Goal: Find specific page/section: Find specific page/section

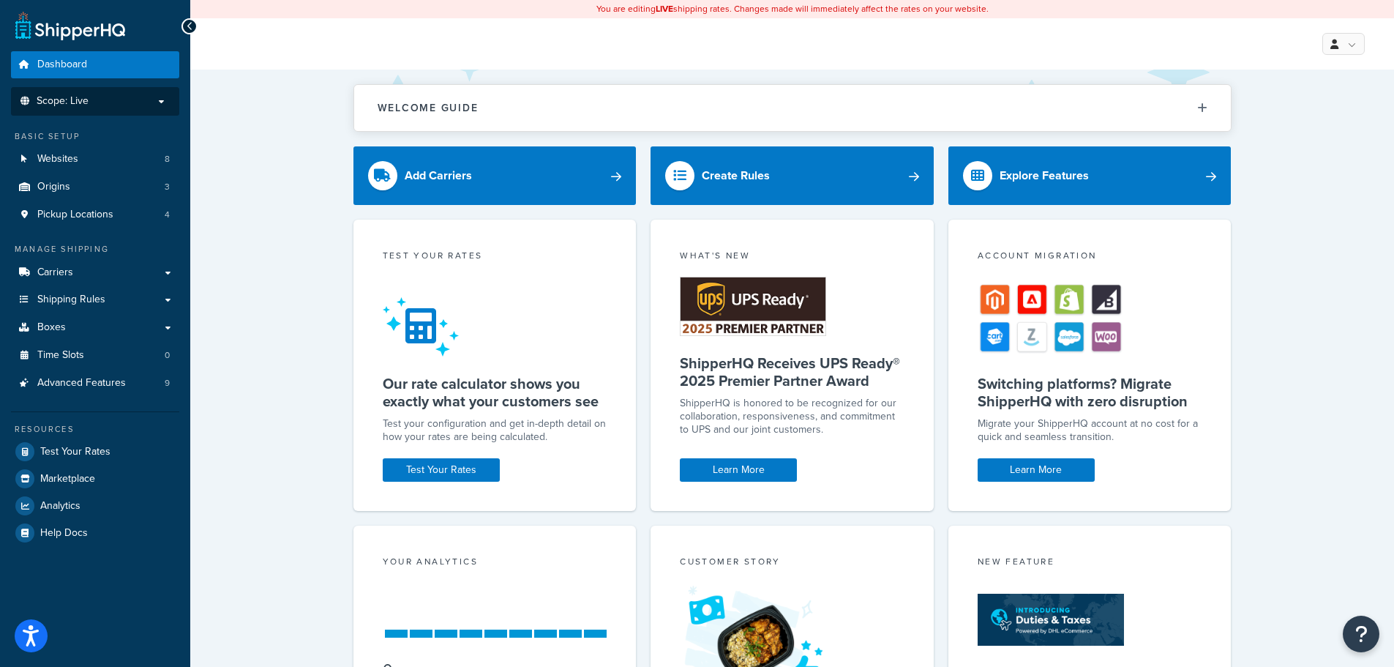
click at [86, 100] on span "Scope: Live" at bounding box center [63, 101] width 52 height 12
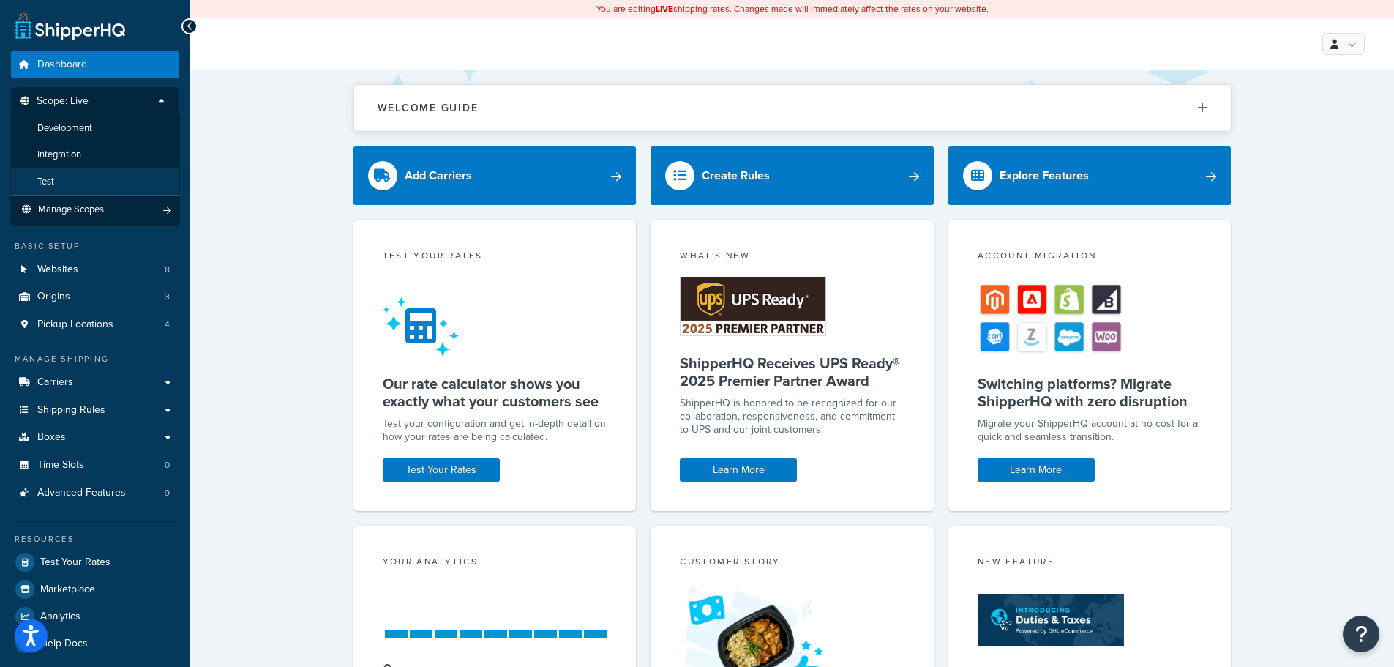
click at [82, 181] on li "Test" at bounding box center [95, 181] width 170 height 27
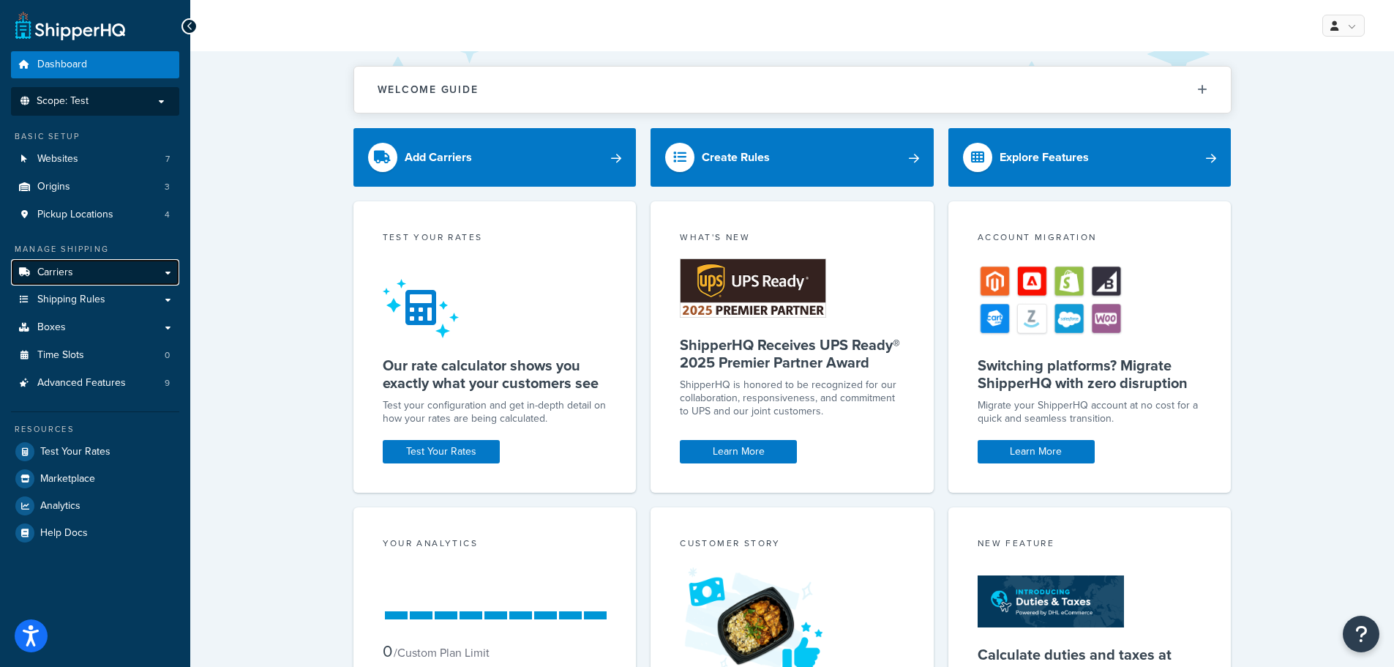
click at [100, 266] on link "Carriers" at bounding box center [95, 272] width 168 height 27
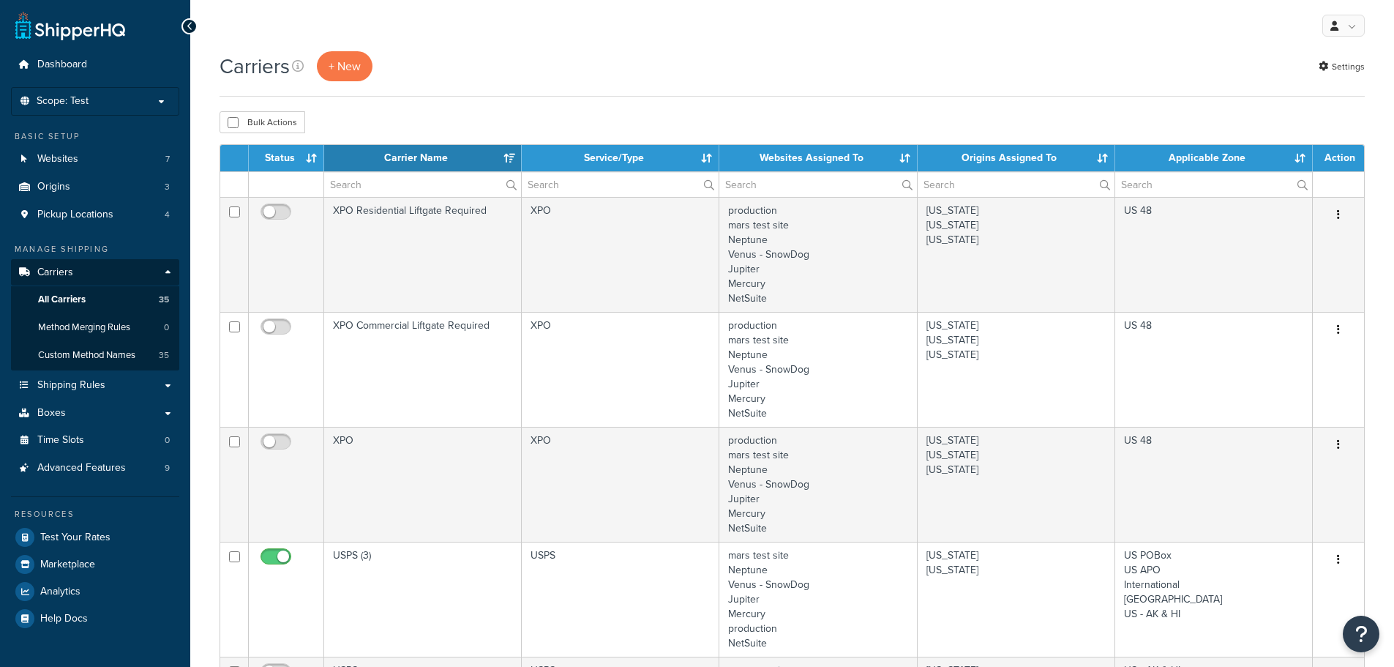
select select "15"
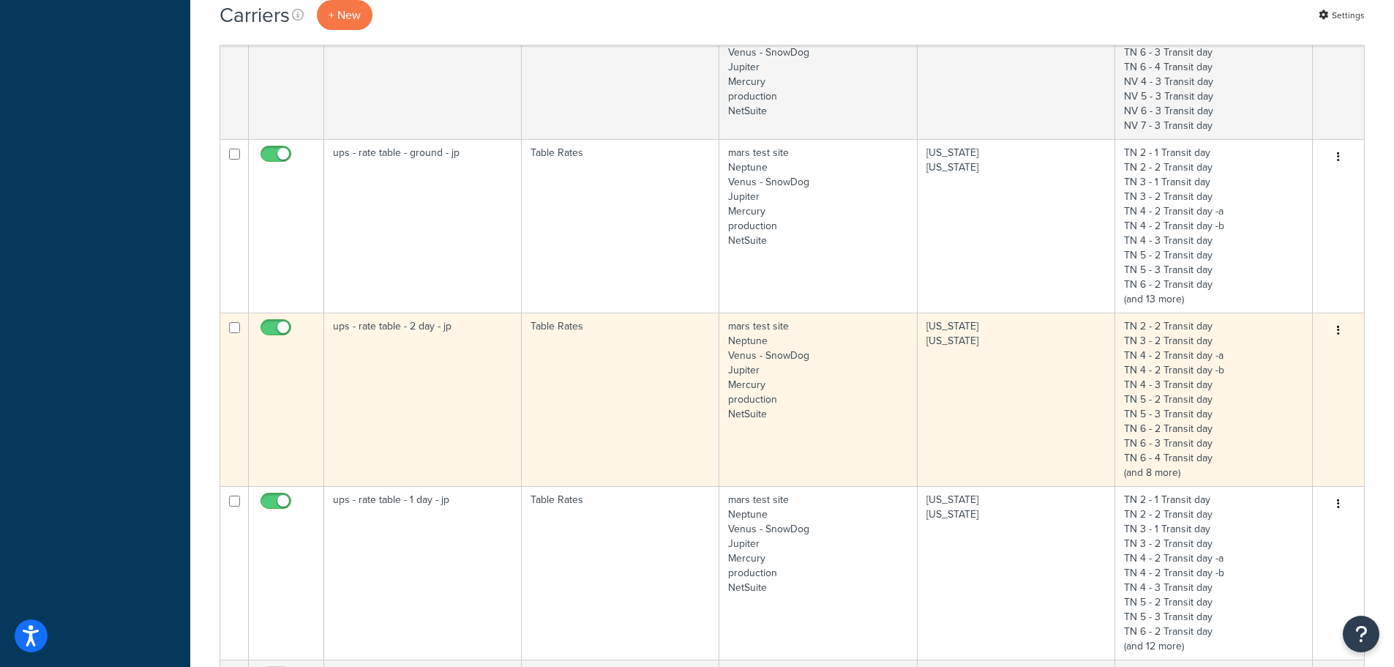
scroll to position [878, 0]
click at [368, 340] on td "ups - rate table - 2 day - jp" at bounding box center [423, 397] width 198 height 173
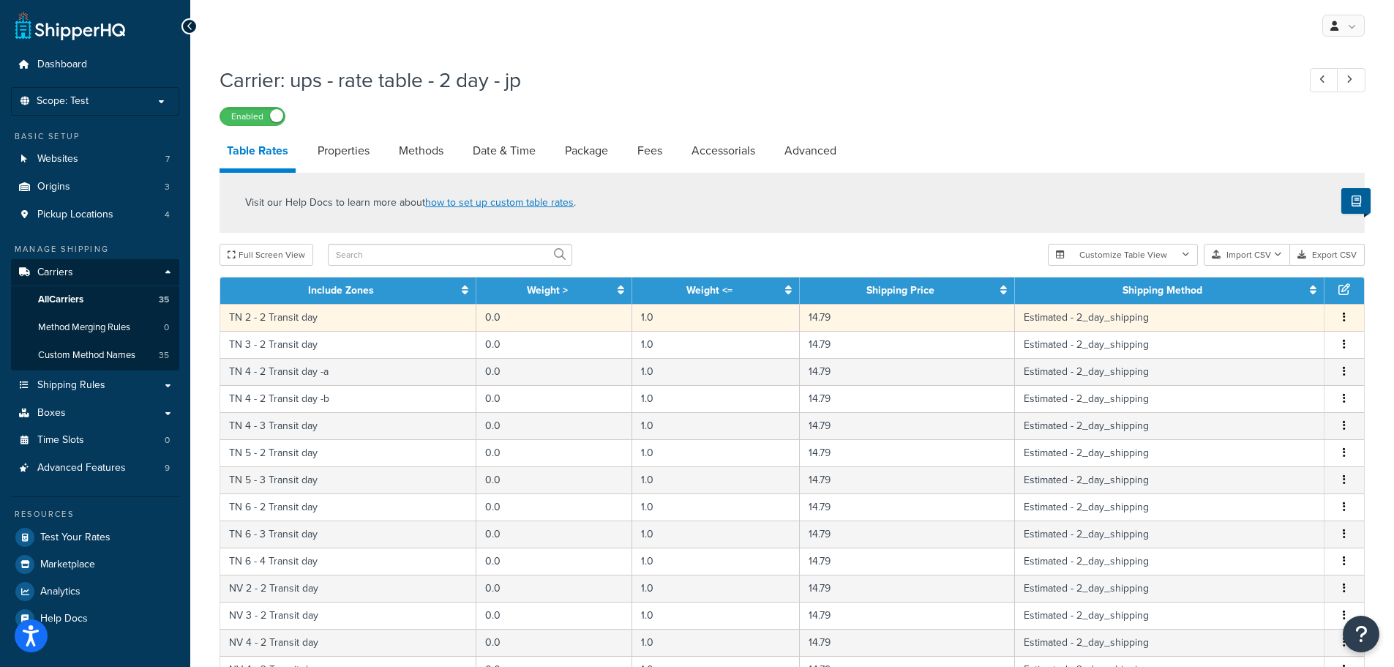
click at [1348, 321] on button "button" at bounding box center [1345, 318] width 12 height 16
click at [804, 247] on div "Full Screen View" at bounding box center [628, 255] width 817 height 22
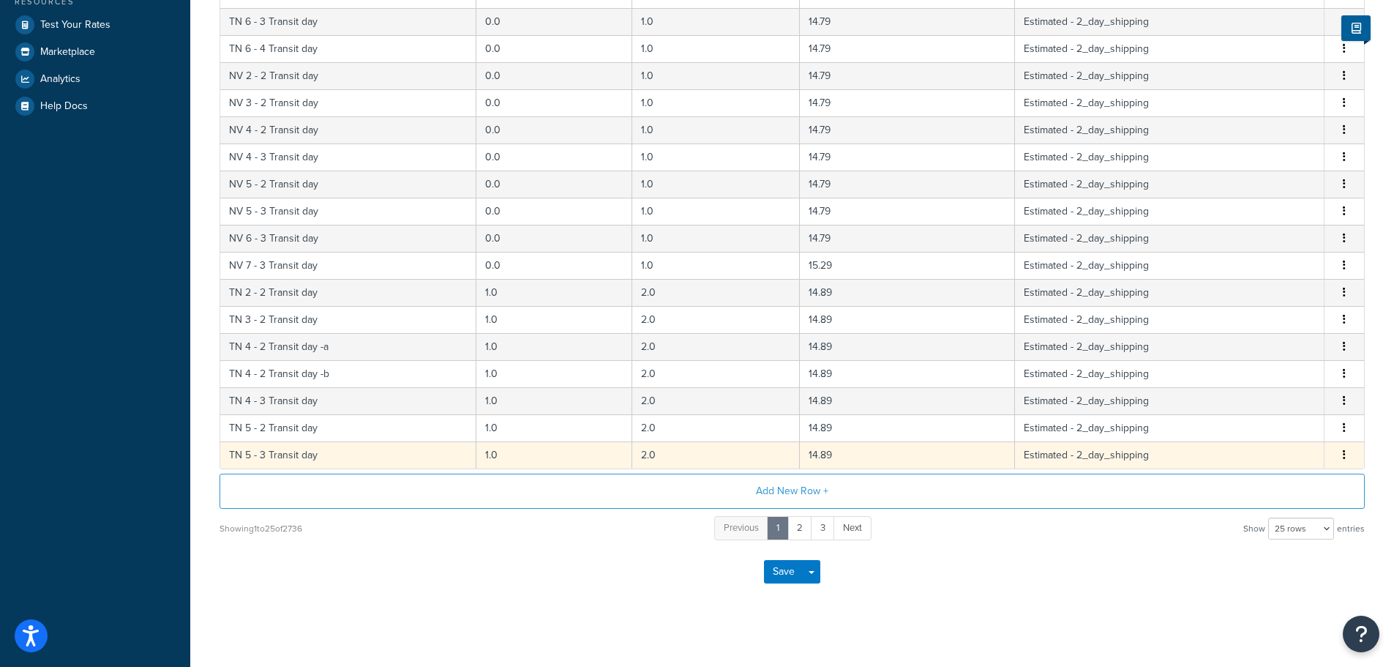
scroll to position [439, 0]
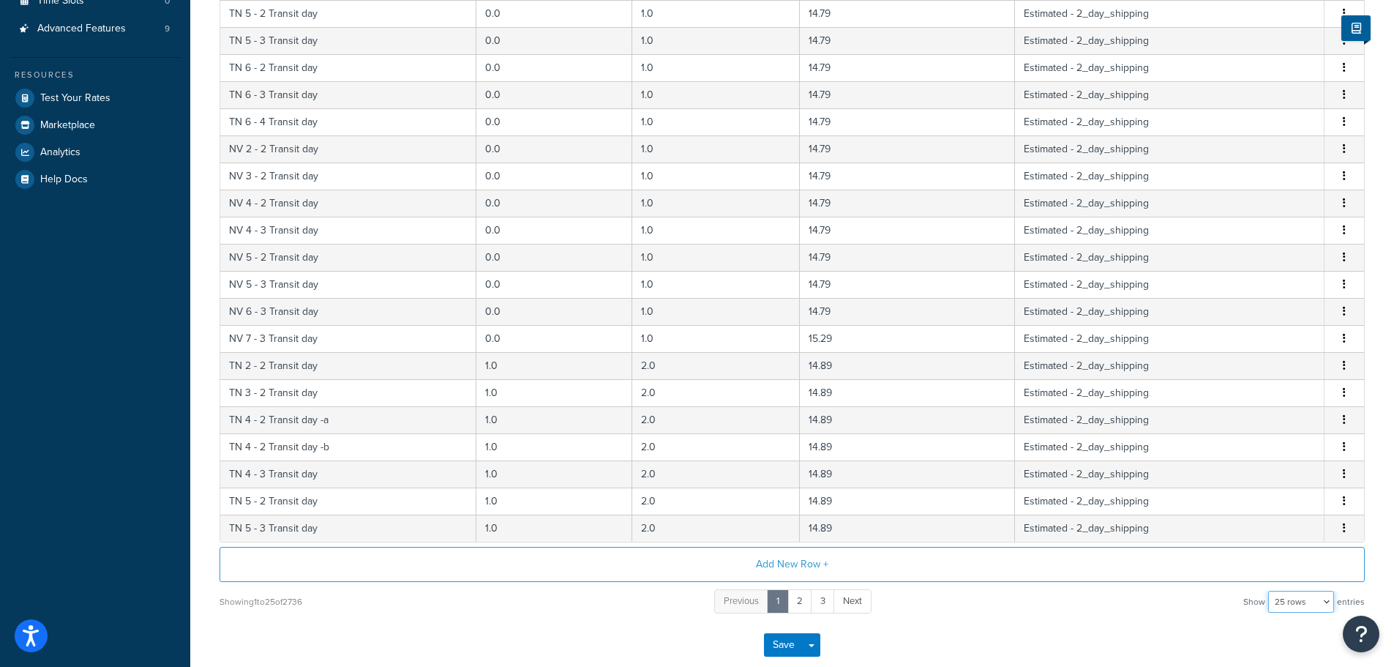
click at [1326, 606] on select "10 rows 15 rows 25 rows 50 rows 100 rows 1000 rows" at bounding box center [1301, 602] width 66 height 22
click at [1270, 593] on select "10 rows 15 rows 25 rows 50 rows 100 rows 1000 rows" at bounding box center [1301, 602] width 66 height 22
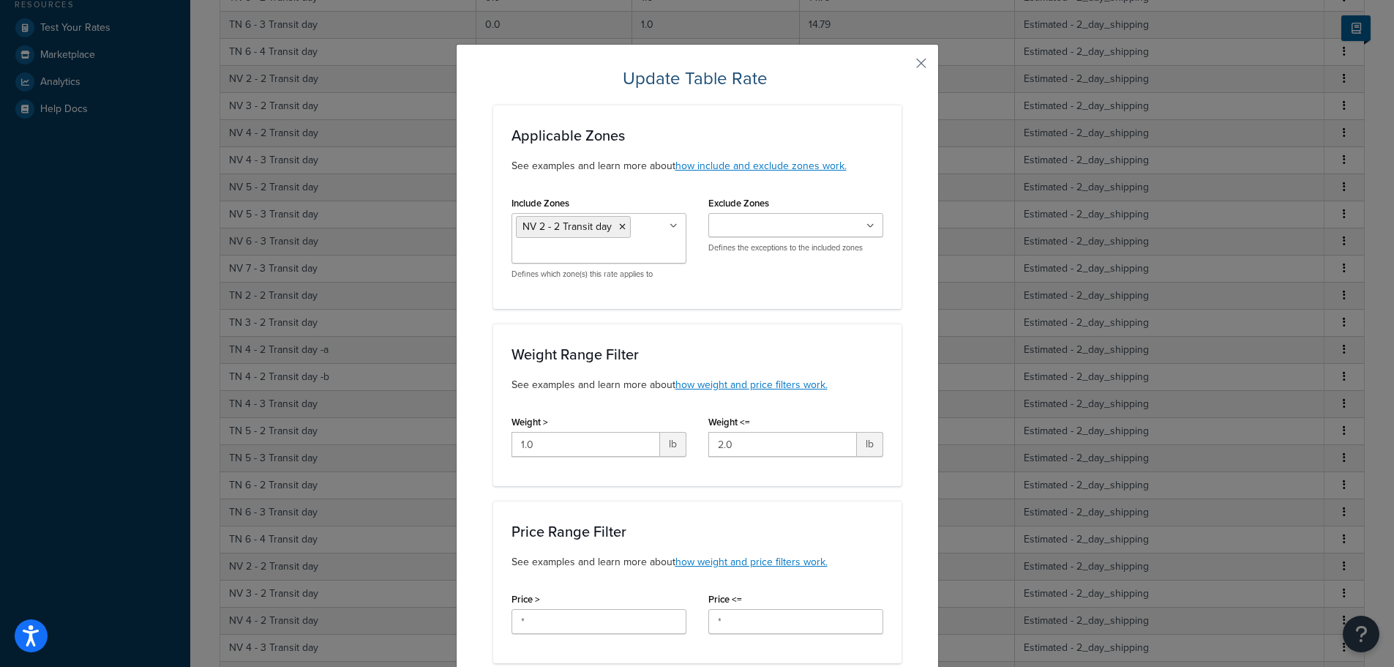
scroll to position [523, 0]
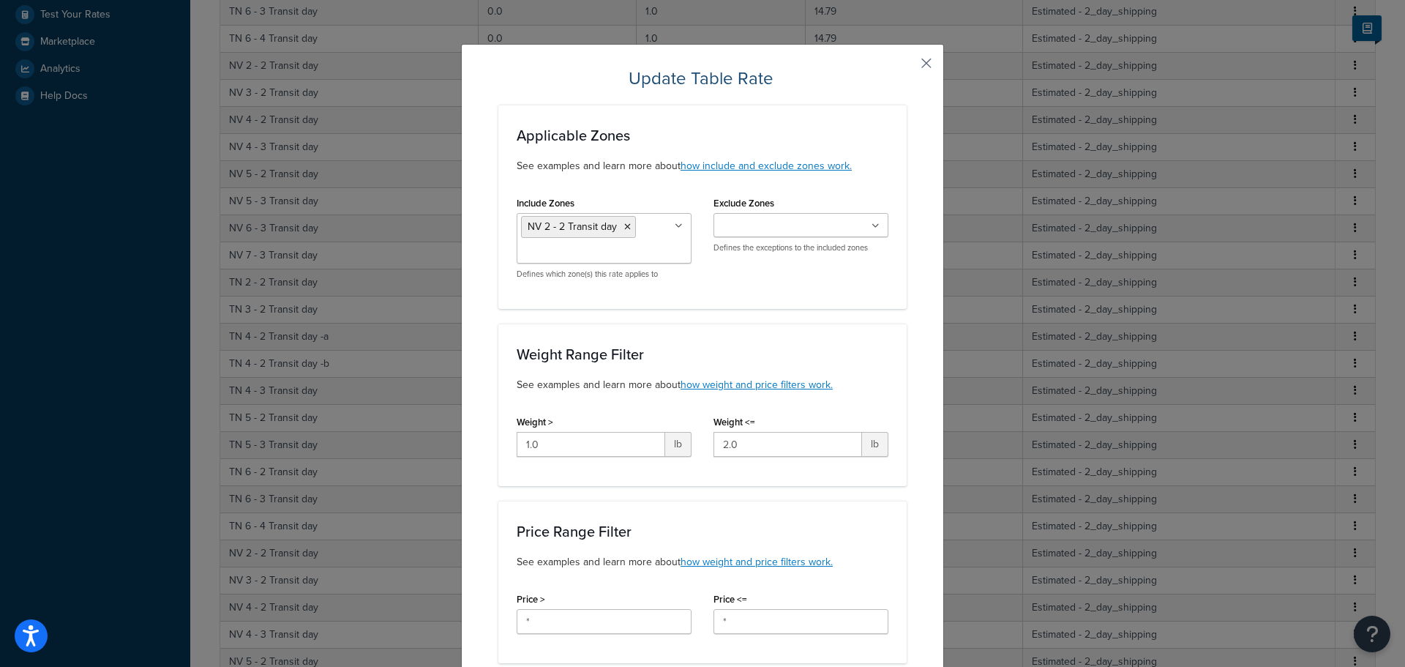
click at [907, 67] on button "button" at bounding box center [905, 69] width 4 height 4
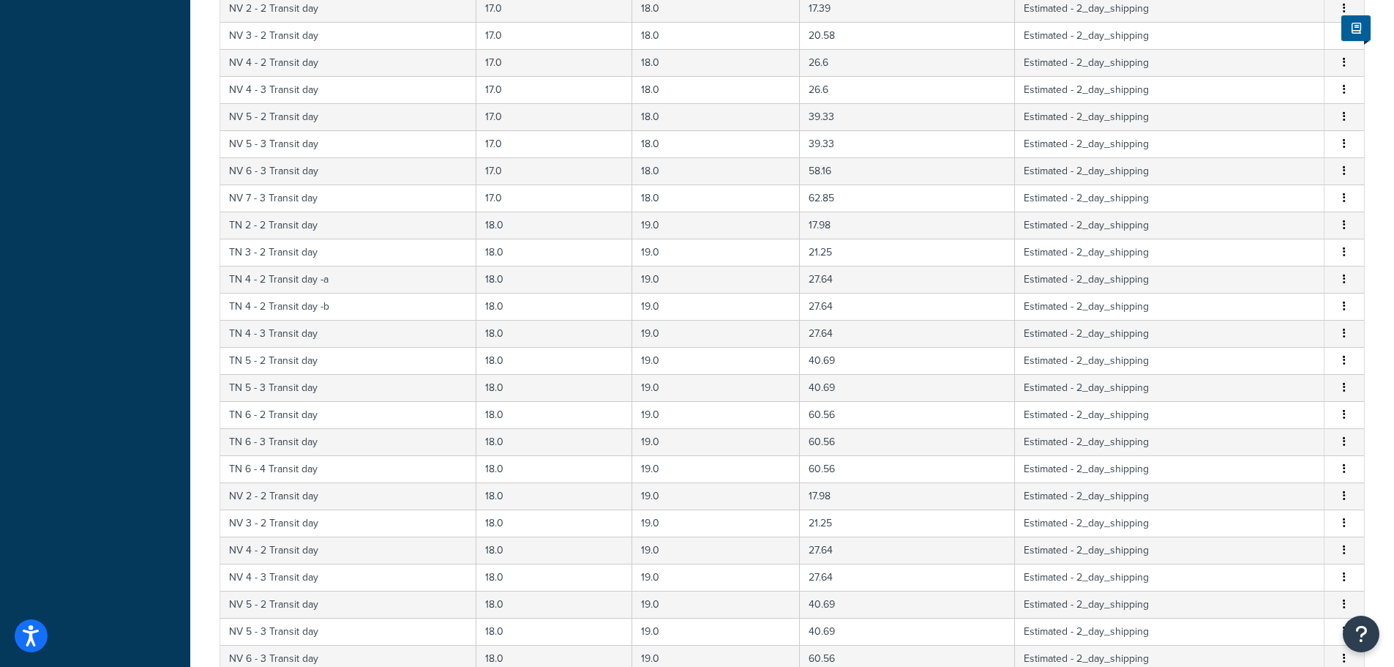
scroll to position [26923, 0]
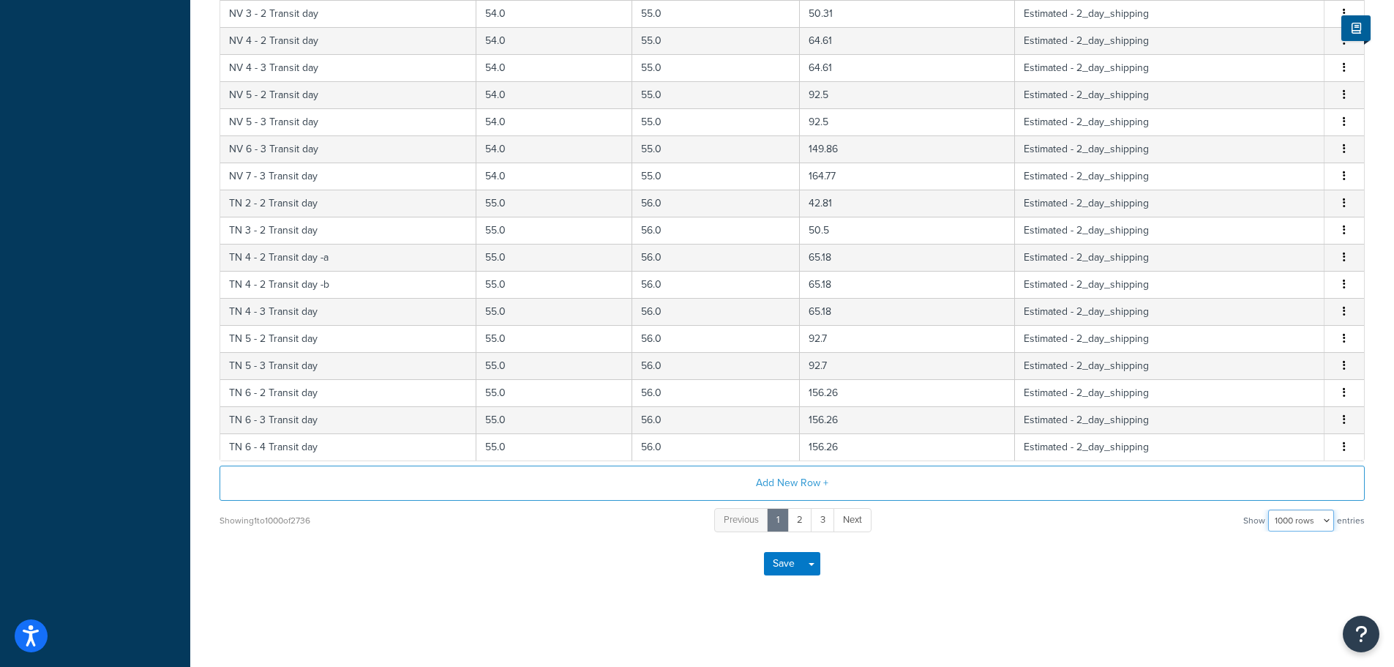
click at [1316, 519] on select "10 rows 15 rows 25 rows 50 rows 100 rows 1000 rows" at bounding box center [1301, 520] width 66 height 22
select select "15"
click at [1270, 509] on select "10 rows 15 rows 25 rows 50 rows 100 rows 1000 rows" at bounding box center [1301, 520] width 66 height 22
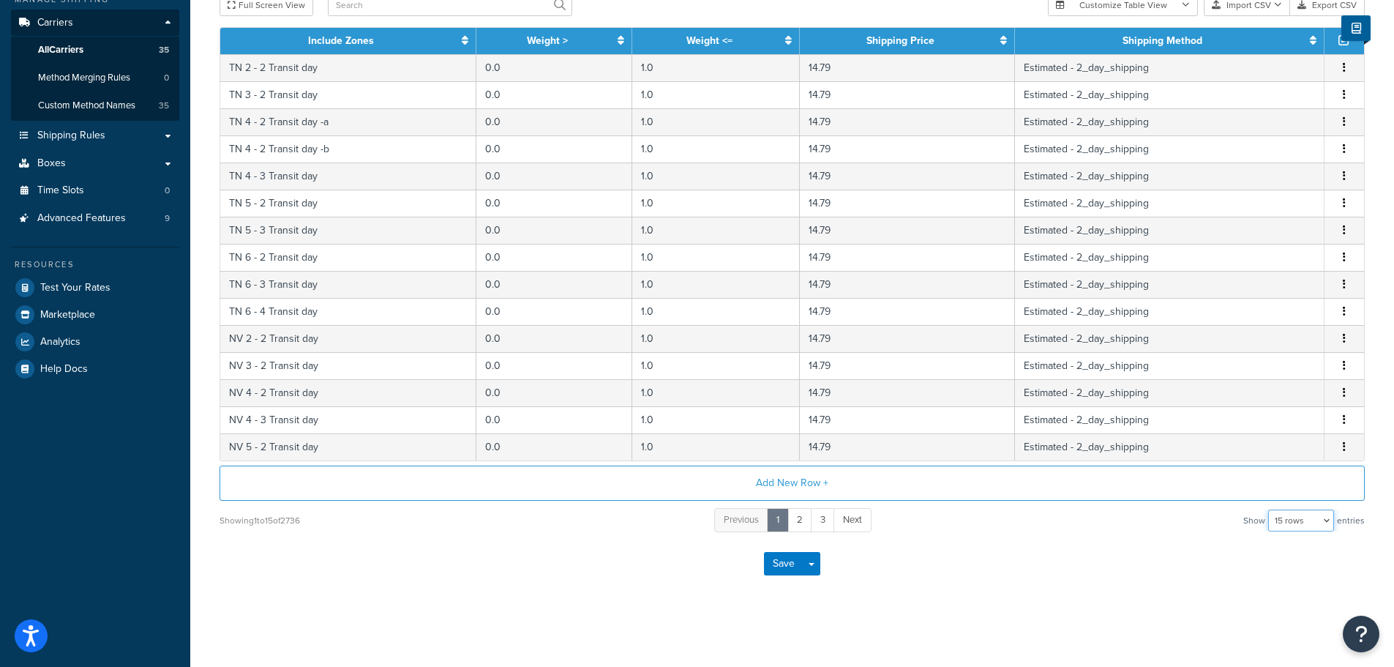
scroll to position [252, 0]
click at [820, 524] on link "3" at bounding box center [823, 520] width 24 height 24
click at [846, 520] on link "5" at bounding box center [845, 520] width 25 height 24
click at [847, 523] on link "7" at bounding box center [847, 520] width 24 height 24
click at [847, 525] on link "9" at bounding box center [847, 520] width 25 height 24
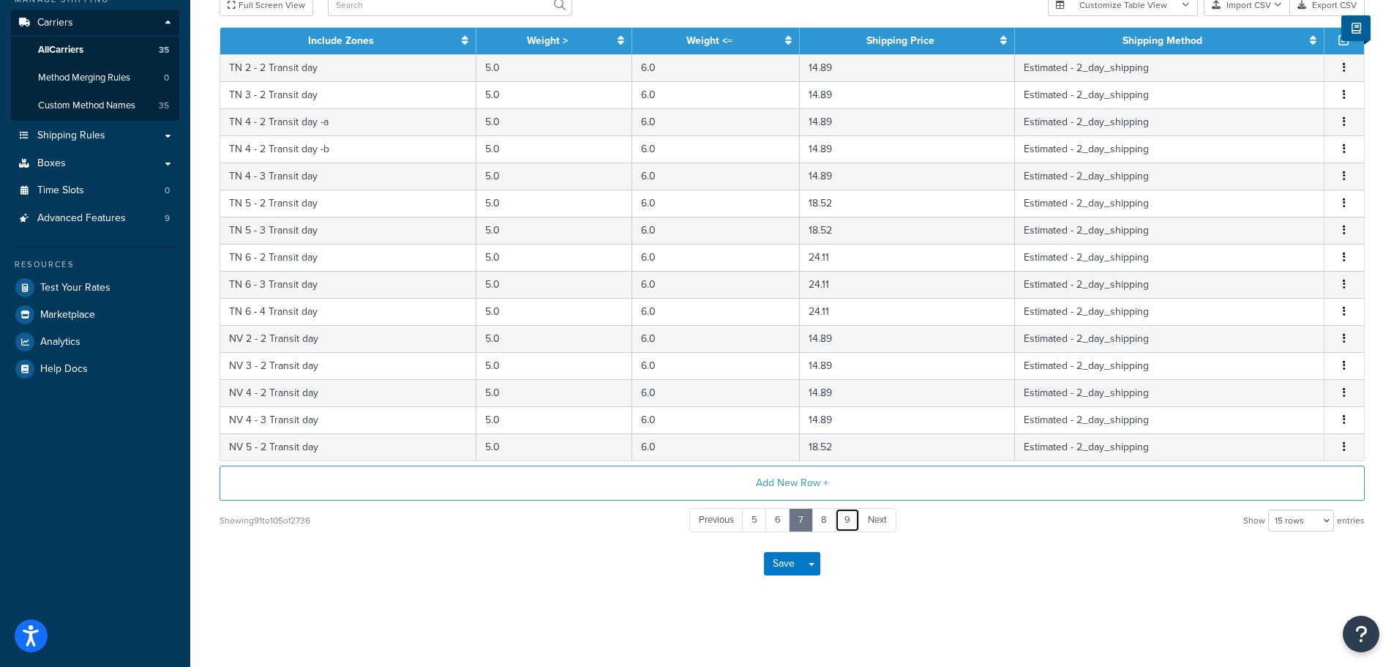
click at [847, 525] on link "9" at bounding box center [847, 520] width 25 height 24
click at [847, 525] on link "11" at bounding box center [848, 520] width 25 height 24
click at [847, 525] on link "13" at bounding box center [850, 520] width 27 height 24
click at [847, 525] on link "15" at bounding box center [851, 520] width 28 height 24
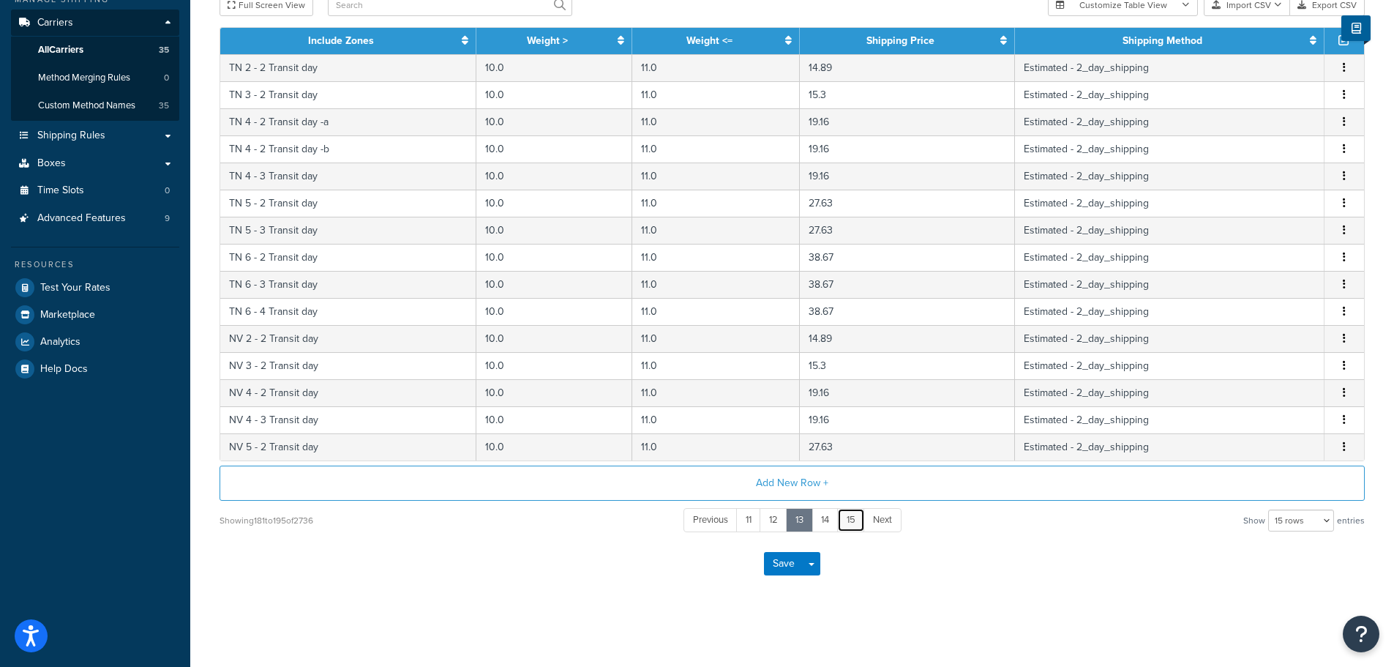
click at [847, 525] on link "15" at bounding box center [851, 520] width 28 height 24
click at [847, 525] on link "17" at bounding box center [852, 520] width 27 height 24
click at [849, 524] on link "19" at bounding box center [853, 520] width 28 height 24
click at [849, 524] on link "21" at bounding box center [855, 520] width 28 height 24
click at [849, 524] on link "23" at bounding box center [857, 520] width 30 height 24
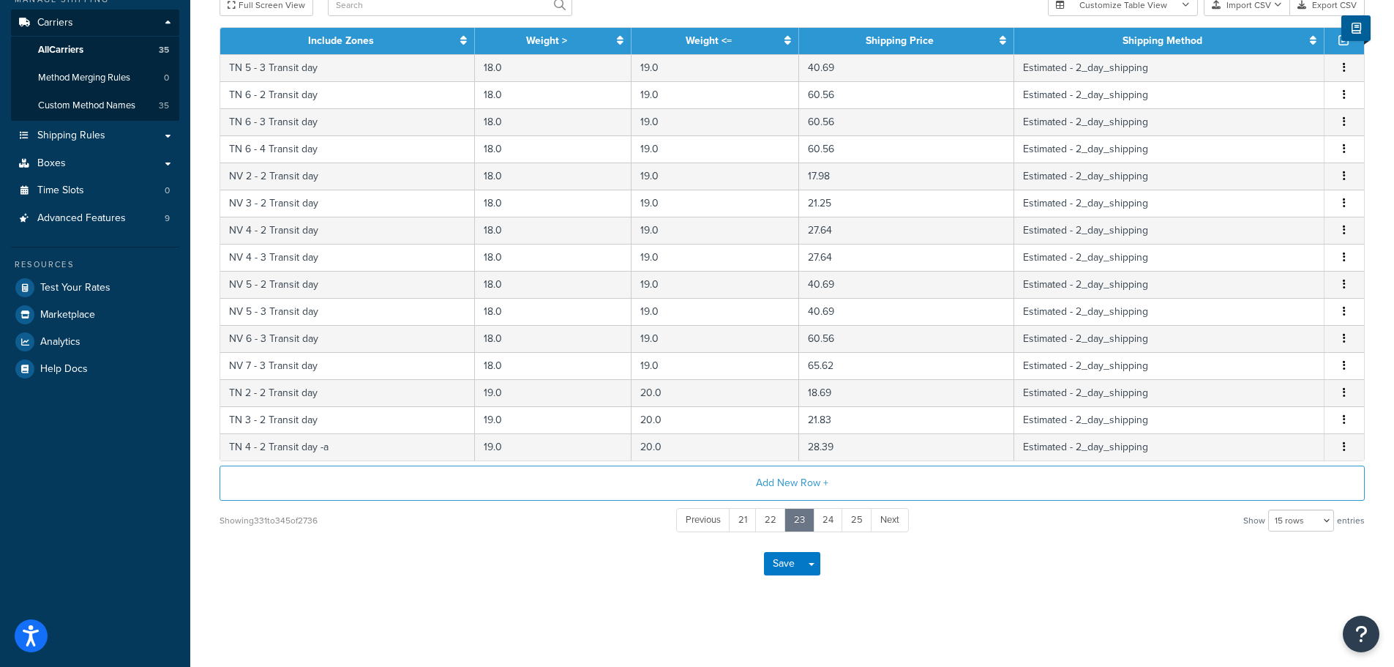
click at [852, 523] on link "25" at bounding box center [857, 520] width 31 height 24
click at [853, 523] on link "31" at bounding box center [858, 520] width 27 height 24
click at [853, 523] on link "33" at bounding box center [856, 520] width 29 height 24
click at [853, 523] on link "35" at bounding box center [856, 520] width 30 height 24
click at [853, 523] on link "37" at bounding box center [856, 520] width 29 height 24
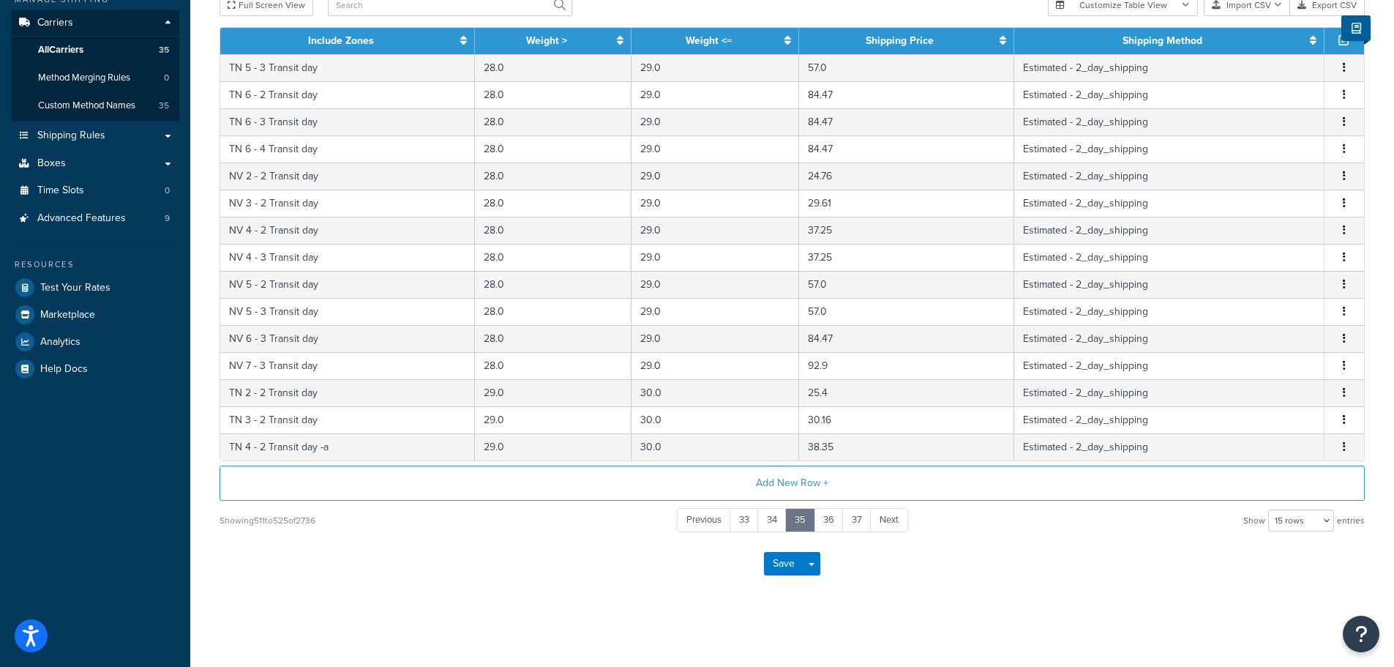
click at [853, 523] on link "37" at bounding box center [856, 520] width 29 height 24
click at [853, 523] on link "39" at bounding box center [857, 520] width 30 height 24
click at [853, 523] on link "41" at bounding box center [857, 520] width 27 height 24
click at [853, 523] on link "43" at bounding box center [856, 520] width 29 height 24
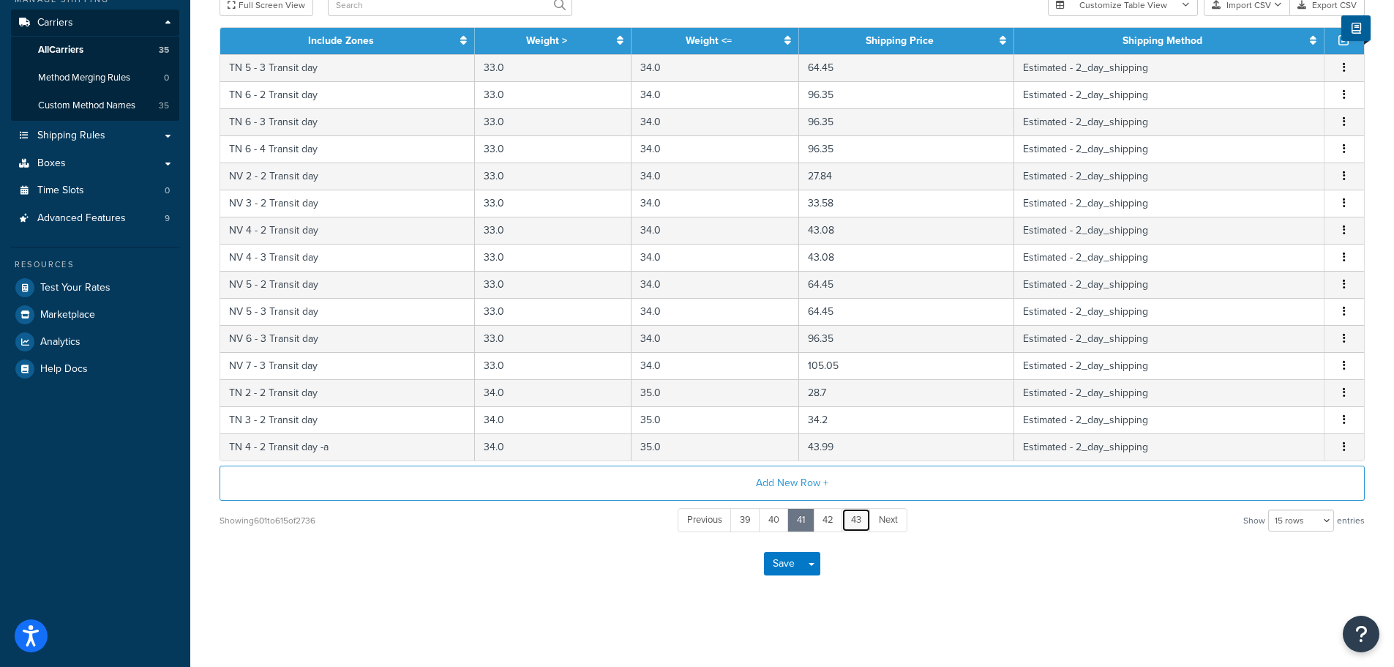
click at [853, 523] on link "43" at bounding box center [856, 520] width 29 height 24
click at [853, 523] on link "45" at bounding box center [856, 520] width 30 height 24
click at [853, 523] on link "47" at bounding box center [856, 520] width 29 height 24
click at [853, 523] on link "49" at bounding box center [857, 520] width 30 height 24
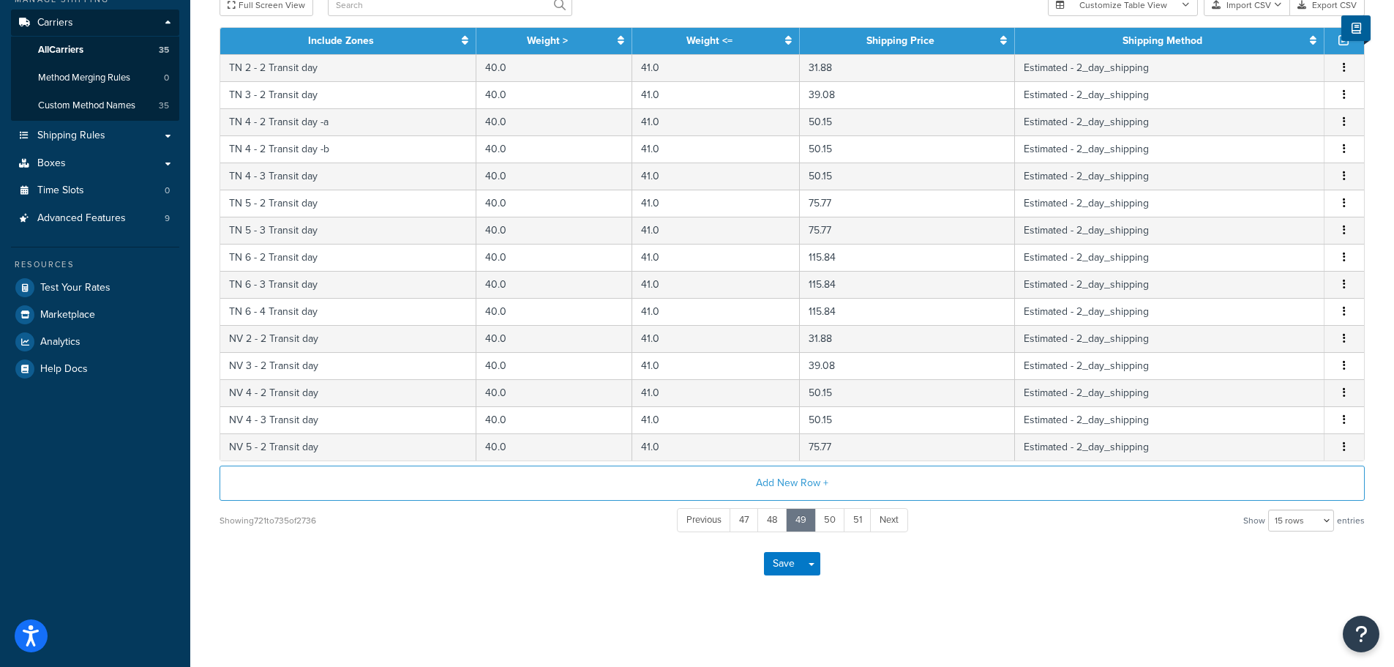
click at [853, 523] on link "51" at bounding box center [858, 520] width 28 height 24
click at [853, 523] on link "53" at bounding box center [857, 520] width 30 height 24
click at [853, 523] on link "55" at bounding box center [857, 520] width 31 height 24
click at [853, 523] on link "57" at bounding box center [859, 520] width 30 height 24
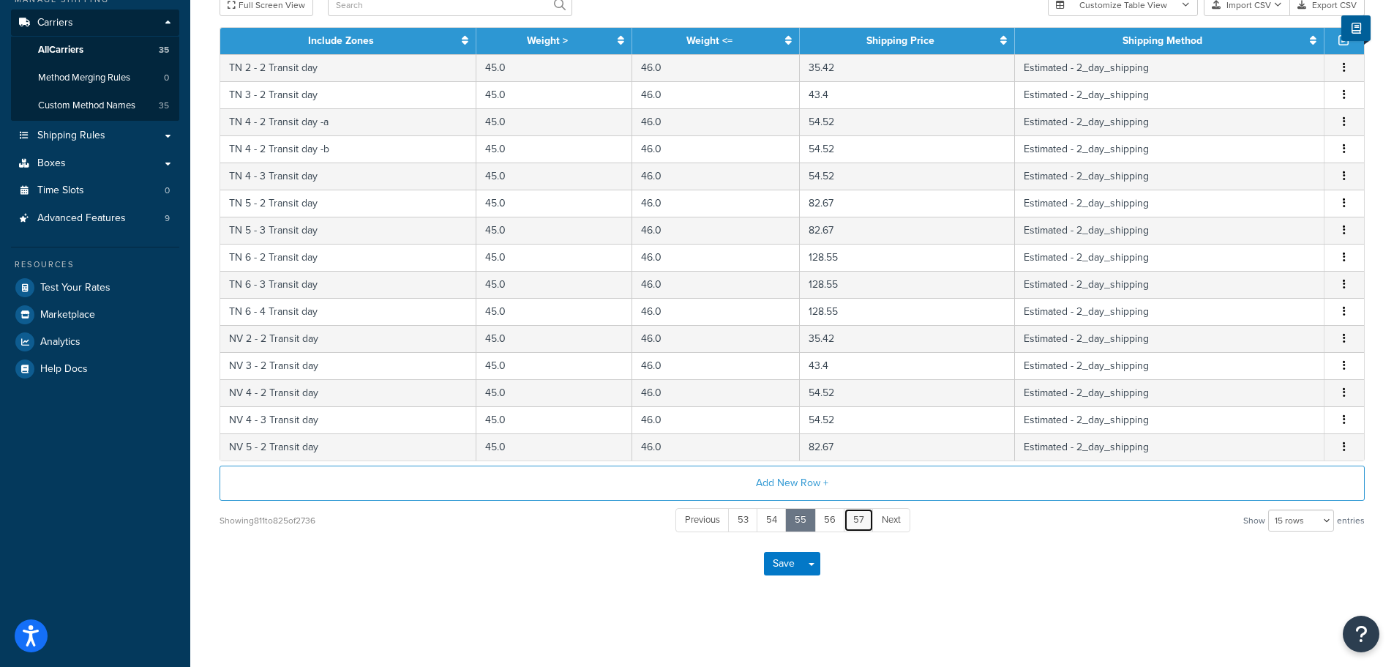
click at [853, 523] on link "57" at bounding box center [859, 520] width 30 height 24
click at [853, 523] on link "59" at bounding box center [859, 520] width 31 height 24
click at [853, 523] on link "61" at bounding box center [859, 520] width 28 height 24
click at [853, 523] on link "63" at bounding box center [858, 520] width 30 height 24
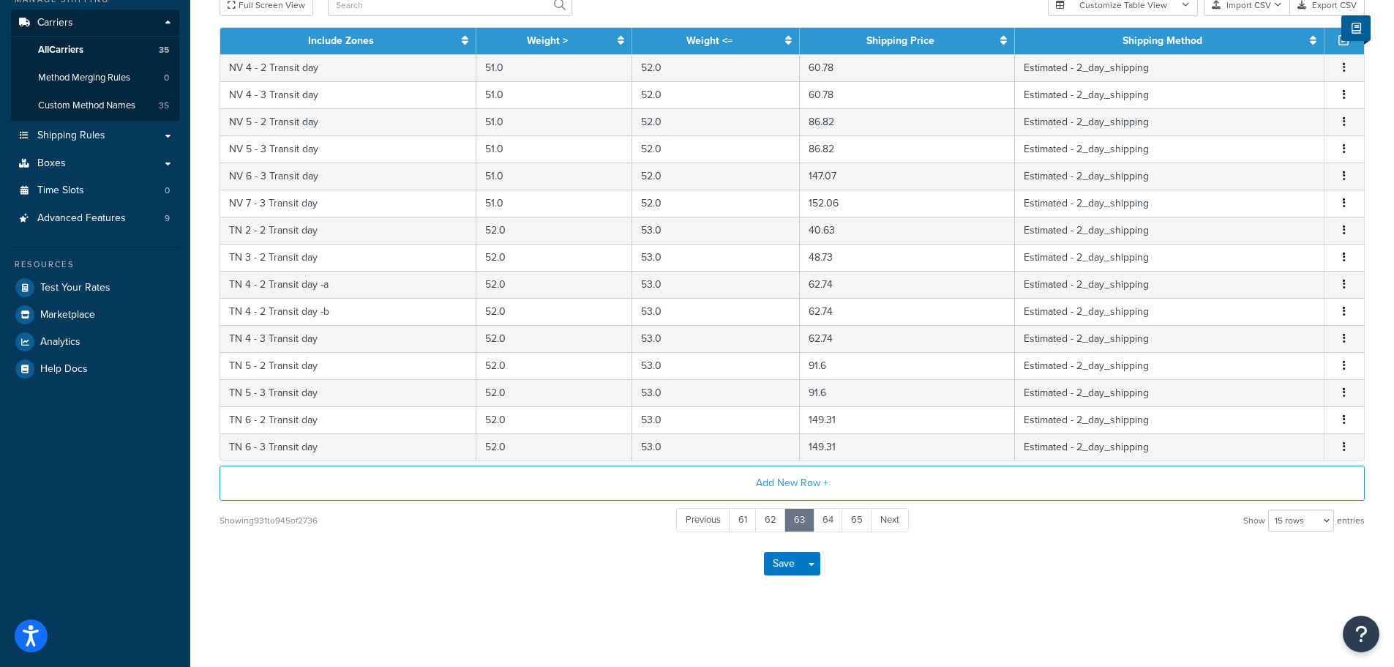
click at [853, 523] on link "65" at bounding box center [857, 520] width 31 height 24
click at [853, 523] on link "67" at bounding box center [859, 520] width 30 height 24
click at [853, 523] on link "69" at bounding box center [859, 520] width 31 height 24
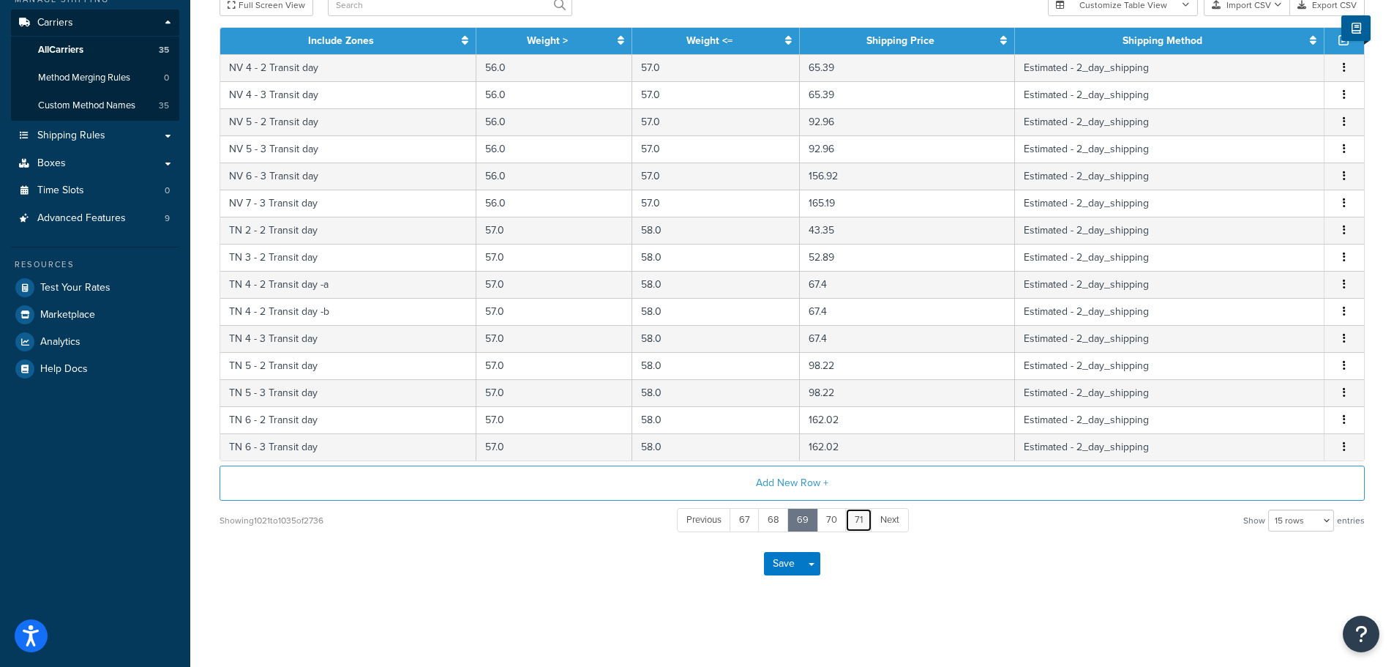
click at [853, 523] on link "71" at bounding box center [858, 520] width 27 height 24
click at [853, 523] on link "73" at bounding box center [856, 520] width 29 height 24
click at [853, 523] on link "75" at bounding box center [856, 520] width 30 height 24
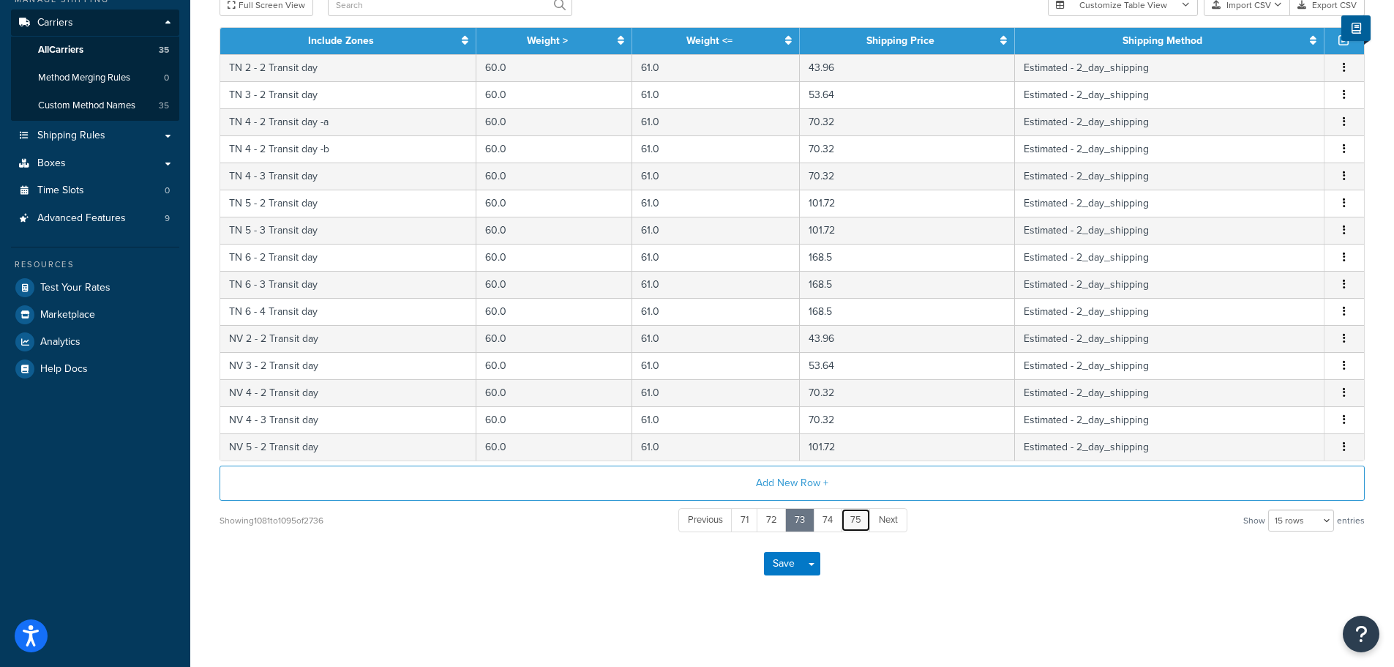
click at [853, 523] on link "75" at bounding box center [856, 520] width 30 height 24
click at [853, 523] on link "77" at bounding box center [856, 520] width 29 height 24
click at [853, 523] on link "79" at bounding box center [857, 520] width 30 height 24
click at [853, 523] on link "81" at bounding box center [858, 520] width 28 height 24
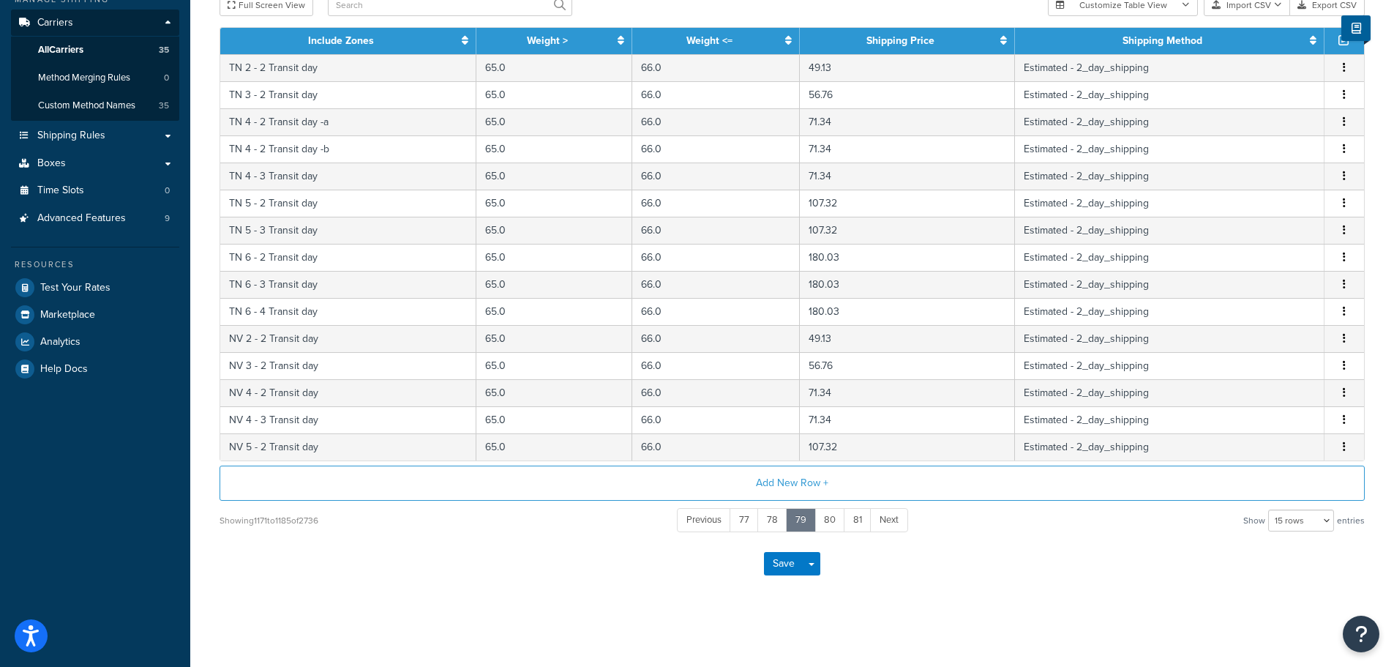
click at [853, 523] on link "81" at bounding box center [858, 520] width 28 height 24
click at [853, 522] on link "83" at bounding box center [857, 520] width 30 height 24
click at [853, 522] on link "85" at bounding box center [857, 520] width 31 height 24
click at [853, 522] on link "87" at bounding box center [859, 520] width 30 height 24
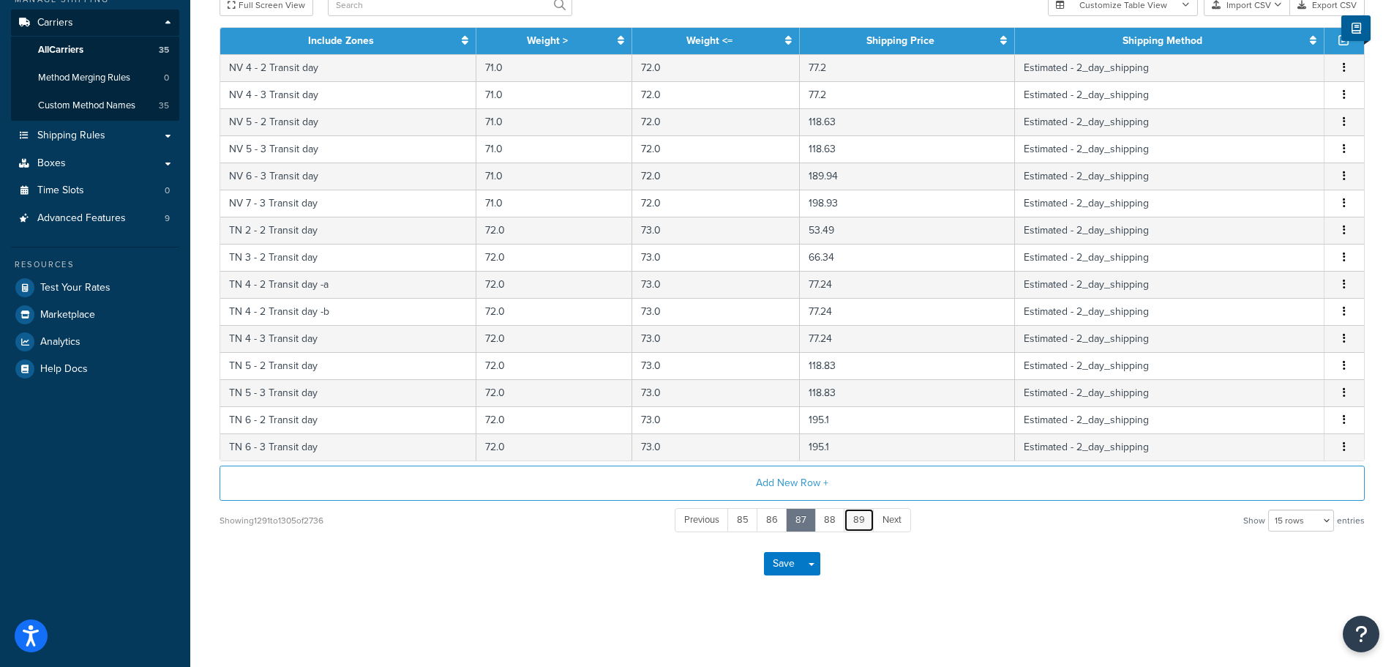
click at [853, 522] on link "89" at bounding box center [859, 520] width 31 height 24
click at [853, 522] on link "91" at bounding box center [859, 520] width 28 height 24
click at [853, 522] on link "93" at bounding box center [858, 520] width 30 height 24
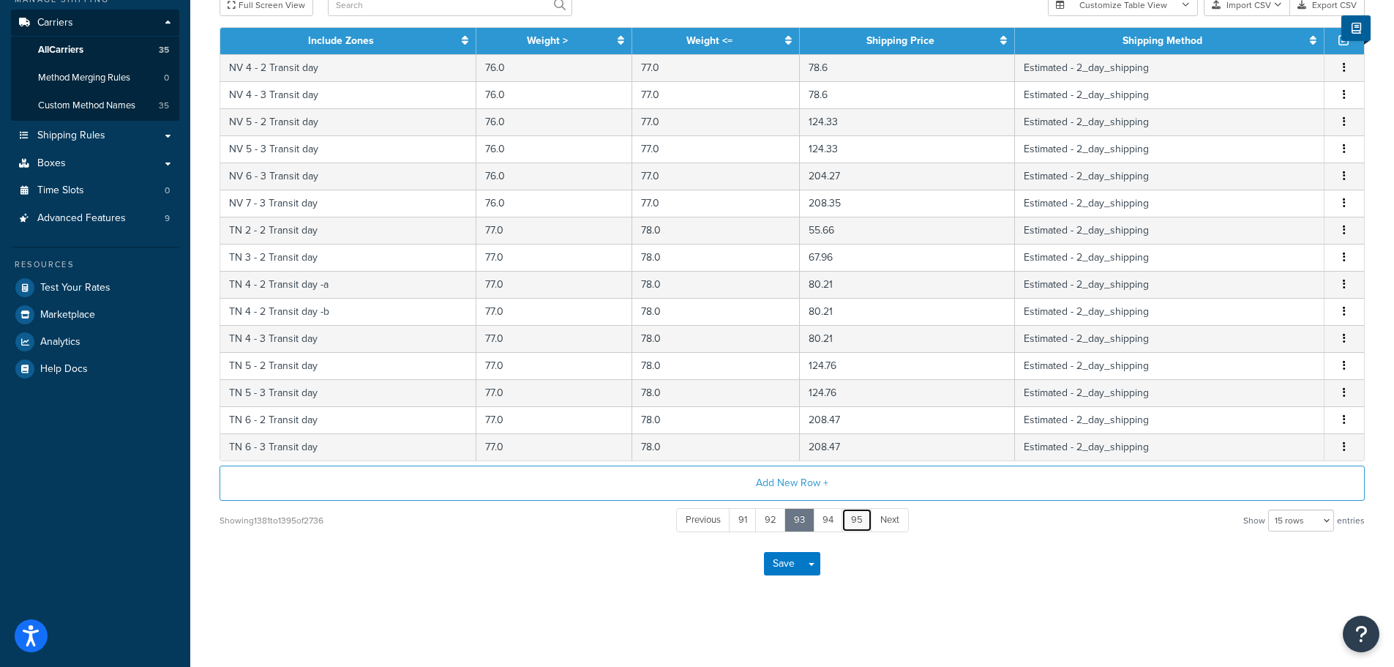
click at [853, 522] on link "95" at bounding box center [857, 520] width 31 height 24
click at [853, 522] on link "97" at bounding box center [859, 520] width 30 height 24
click at [853, 522] on link "99" at bounding box center [859, 520] width 31 height 24
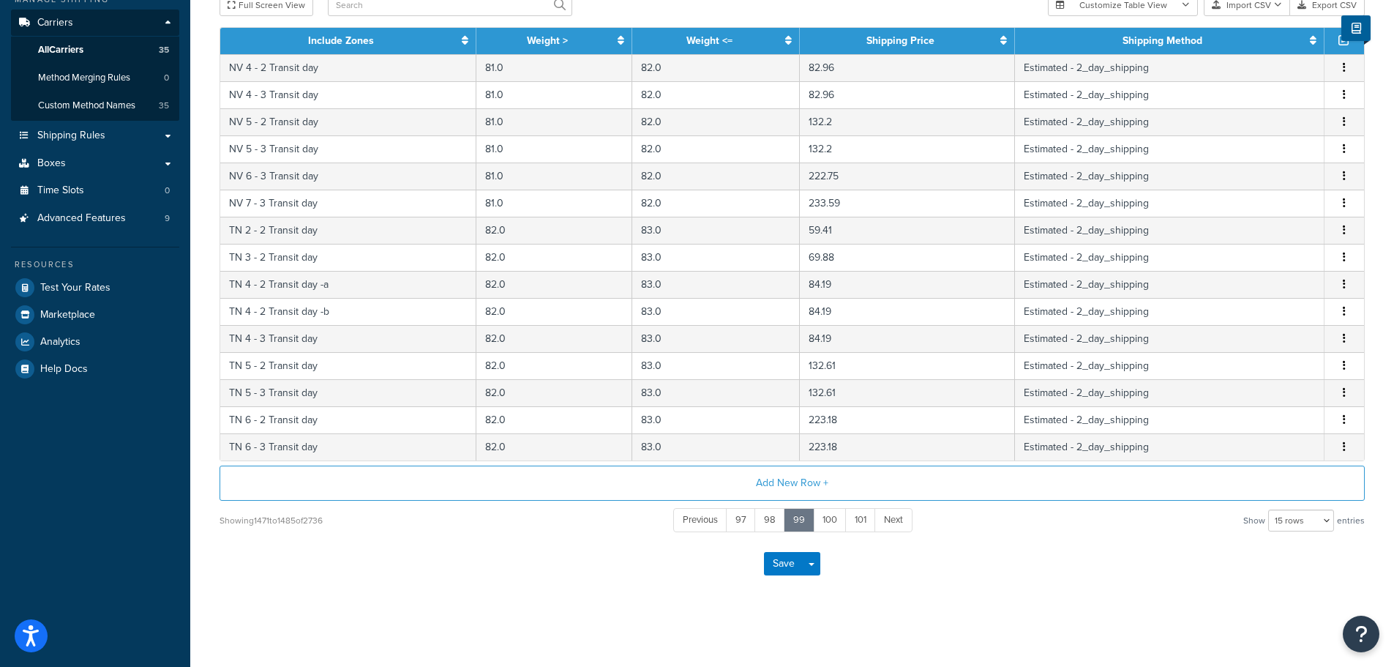
click at [853, 522] on link "101" at bounding box center [860, 520] width 31 height 24
click at [858, 525] on link "103" at bounding box center [862, 520] width 33 height 24
click at [858, 525] on link "105" at bounding box center [863, 520] width 34 height 24
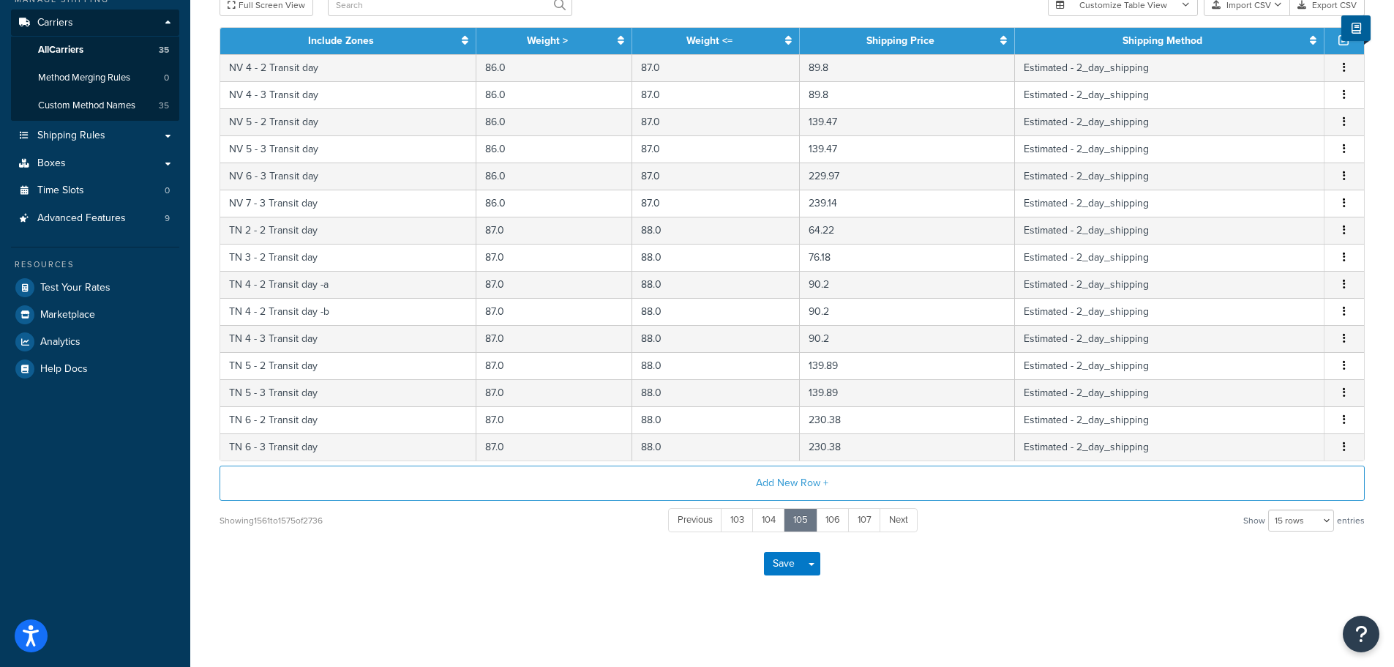
click at [858, 525] on link "107" at bounding box center [864, 520] width 33 height 24
click at [858, 525] on link "109" at bounding box center [865, 520] width 34 height 24
click at [858, 525] on link "111" at bounding box center [864, 520] width 28 height 24
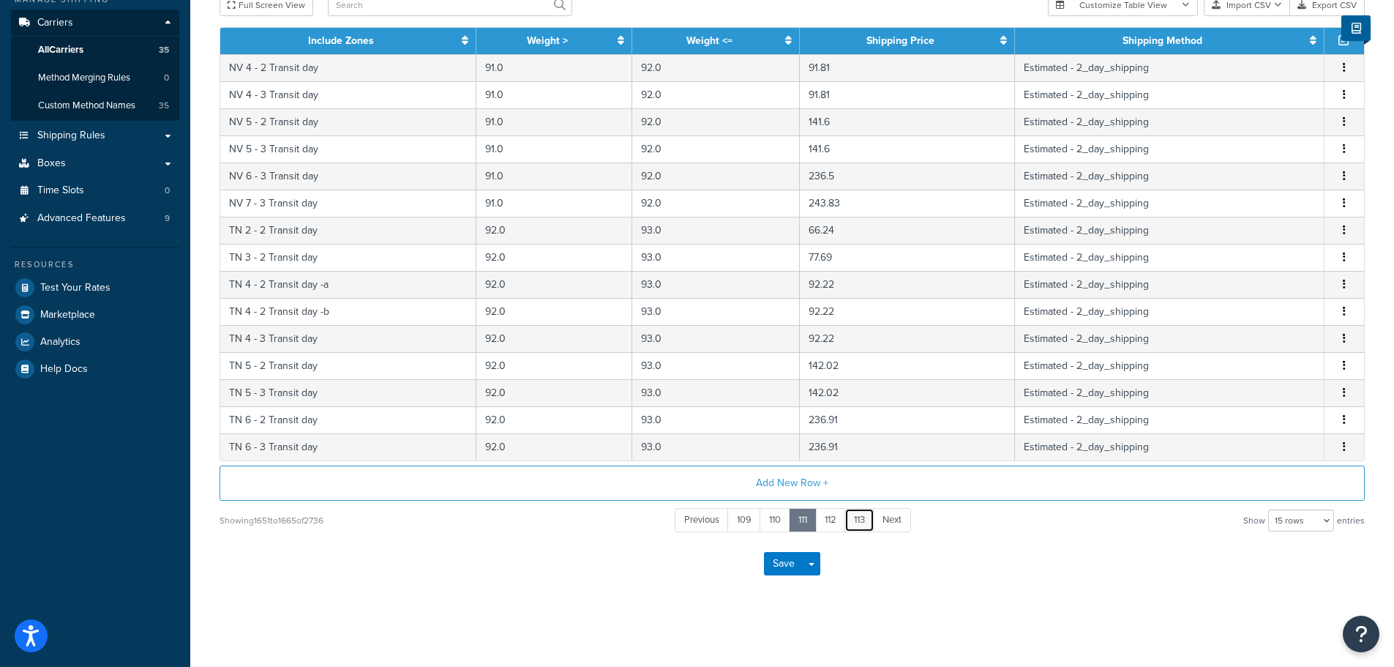
click at [858, 525] on link "113" at bounding box center [860, 520] width 30 height 24
click at [858, 523] on link "115" at bounding box center [857, 520] width 31 height 24
click at [858, 523] on link "117" at bounding box center [859, 520] width 30 height 24
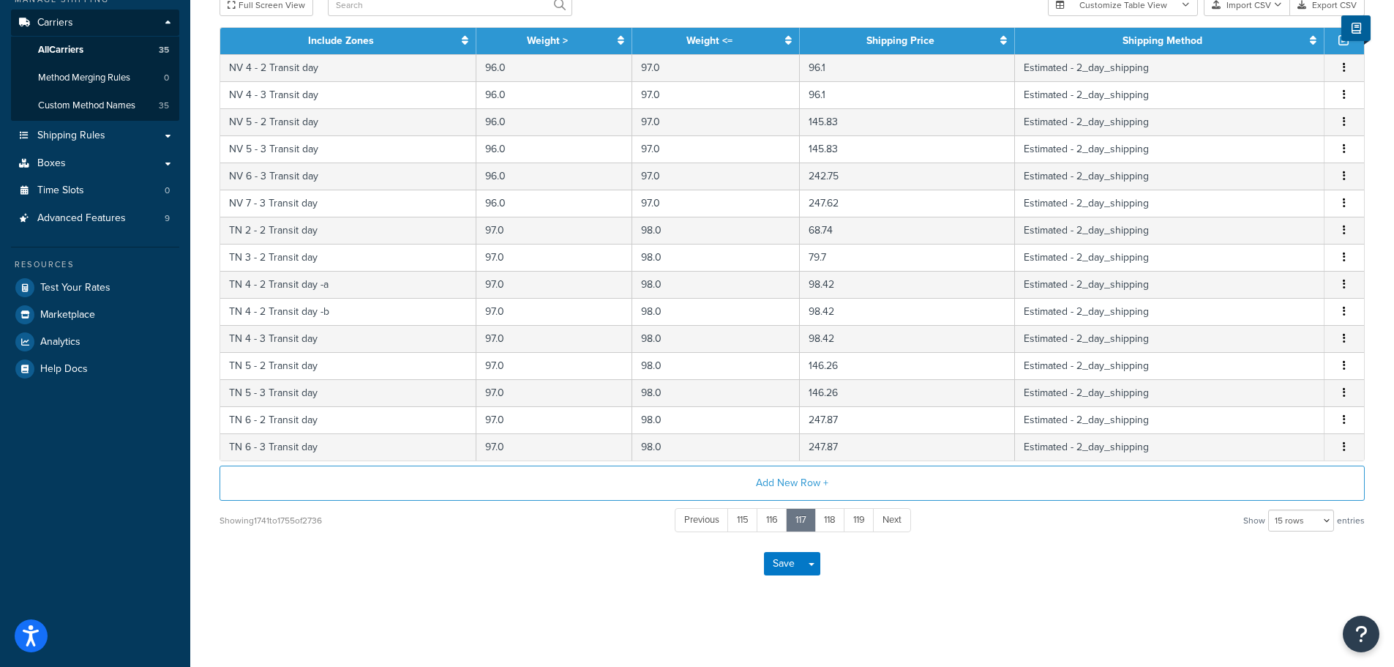
click at [858, 523] on link "119" at bounding box center [859, 520] width 31 height 24
click at [858, 523] on link "121" at bounding box center [860, 520] width 31 height 24
click at [858, 523] on link "123" at bounding box center [862, 520] width 33 height 24
click at [858, 523] on link "125" at bounding box center [863, 520] width 34 height 24
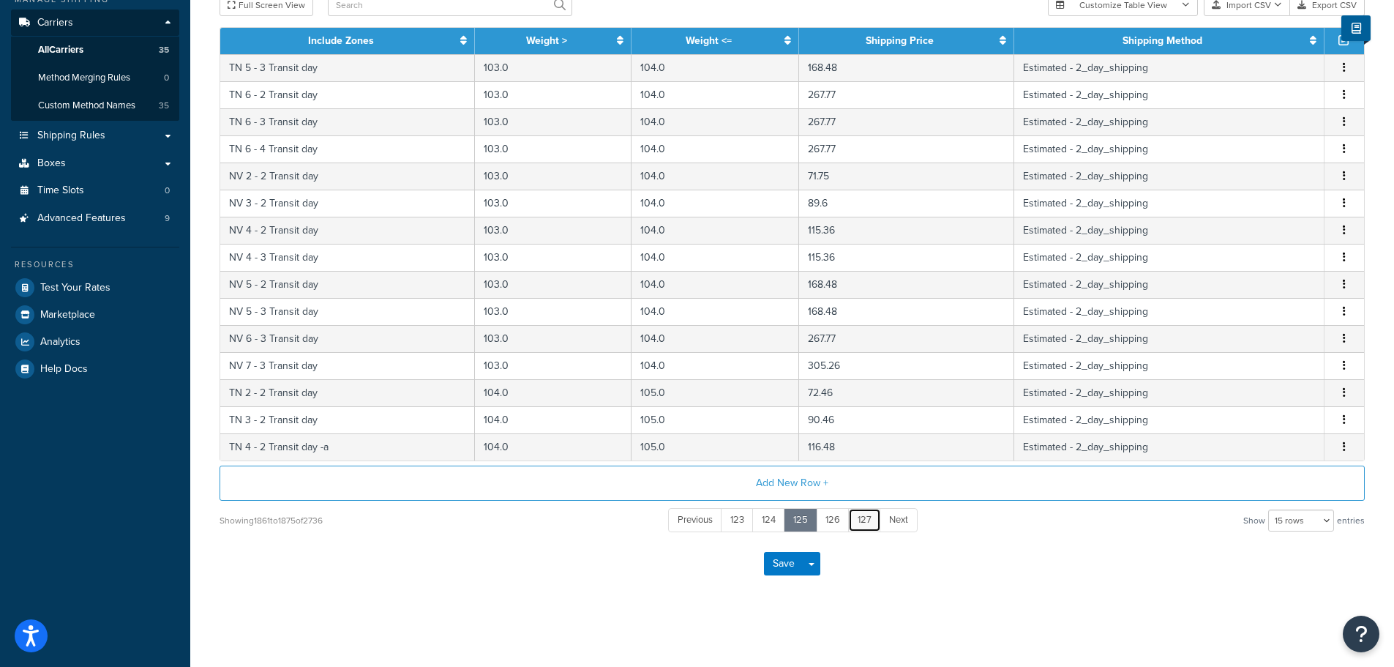
click at [858, 523] on link "127" at bounding box center [864, 520] width 33 height 24
click at [858, 523] on link "129" at bounding box center [865, 520] width 34 height 24
click at [858, 523] on link "131" at bounding box center [865, 520] width 30 height 24
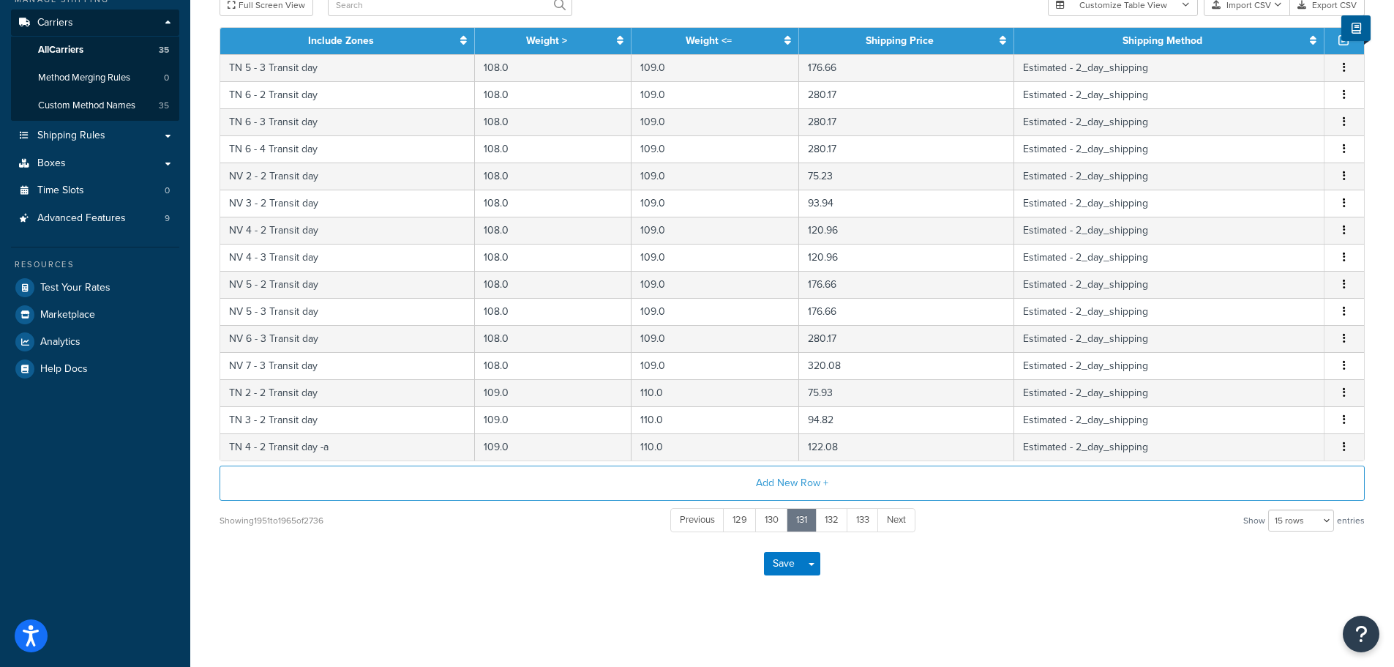
click at [858, 523] on link "133" at bounding box center [863, 520] width 32 height 24
click at [858, 523] on link "135" at bounding box center [861, 520] width 33 height 24
click at [858, 523] on link "137" at bounding box center [863, 520] width 32 height 24
click at [858, 523] on link "139" at bounding box center [863, 520] width 33 height 24
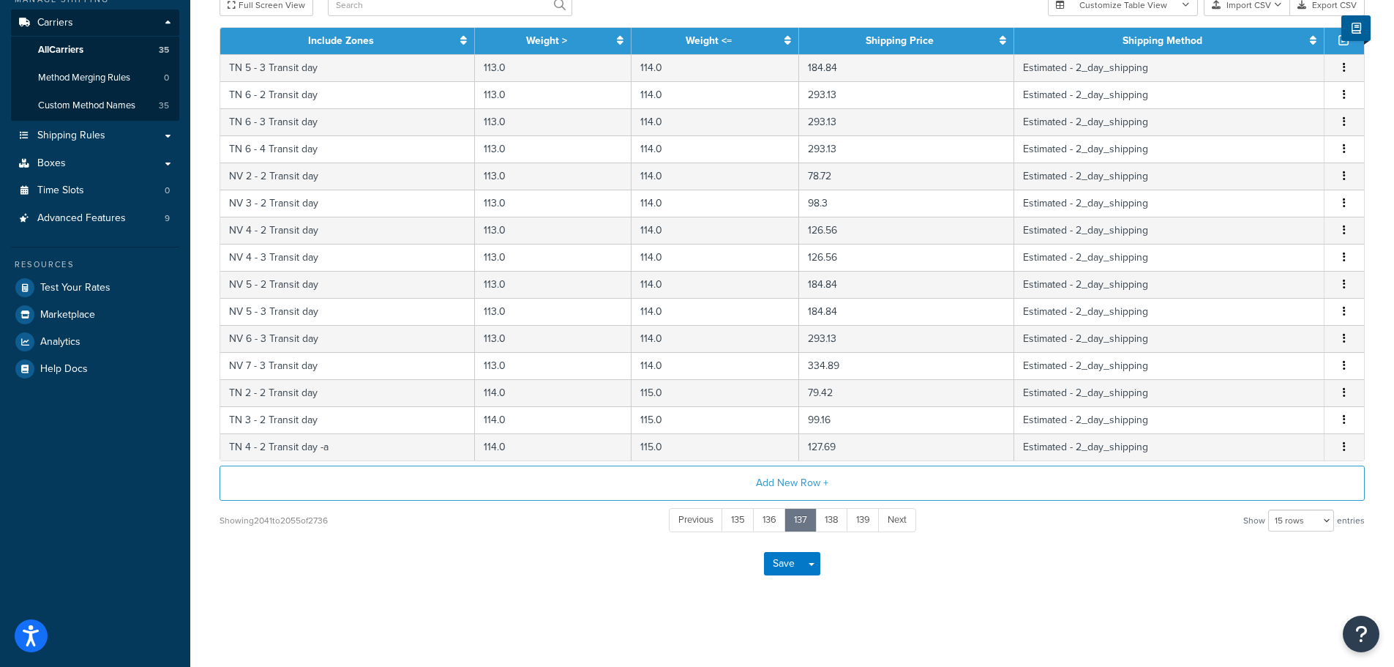
click at [858, 523] on link "139" at bounding box center [863, 520] width 33 height 24
click at [858, 523] on link "141" at bounding box center [863, 520] width 30 height 24
click at [858, 523] on link "143" at bounding box center [862, 520] width 32 height 24
click at [858, 523] on link "145" at bounding box center [861, 520] width 33 height 24
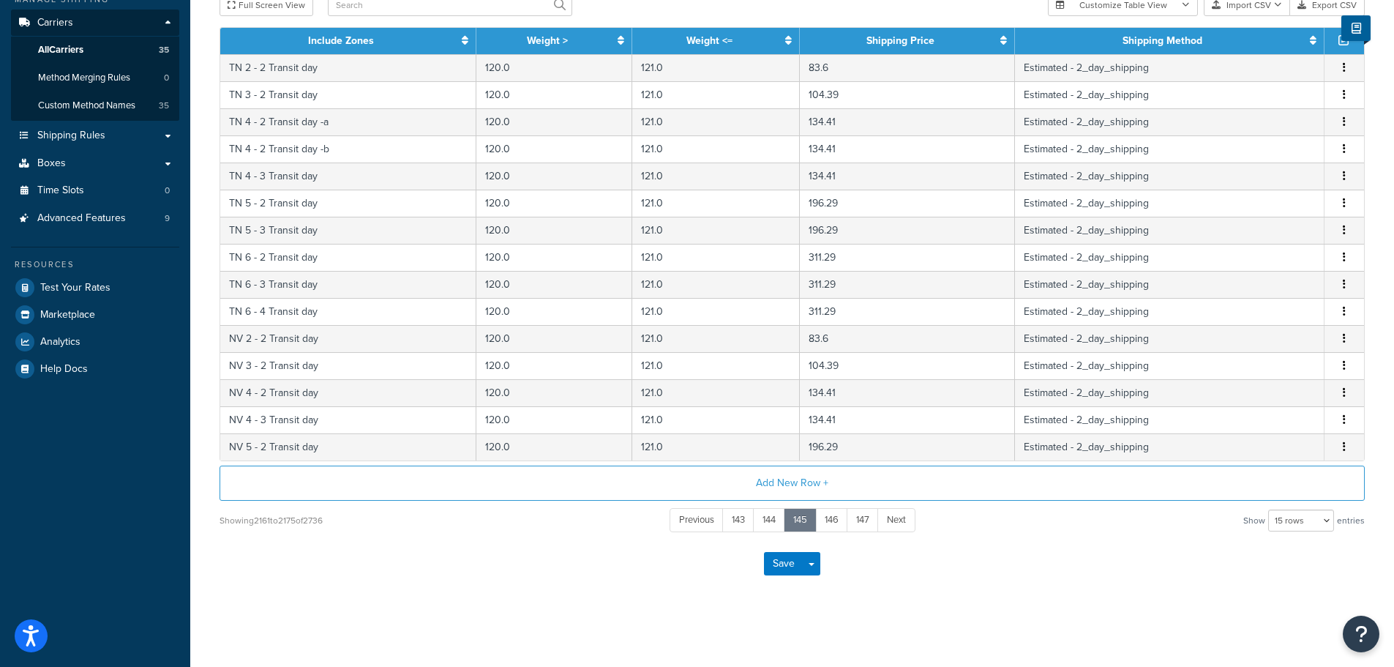
click at [858, 523] on link "147" at bounding box center [863, 520] width 32 height 24
click at [858, 523] on link "149" at bounding box center [863, 520] width 33 height 24
click at [858, 523] on link "151" at bounding box center [863, 520] width 31 height 24
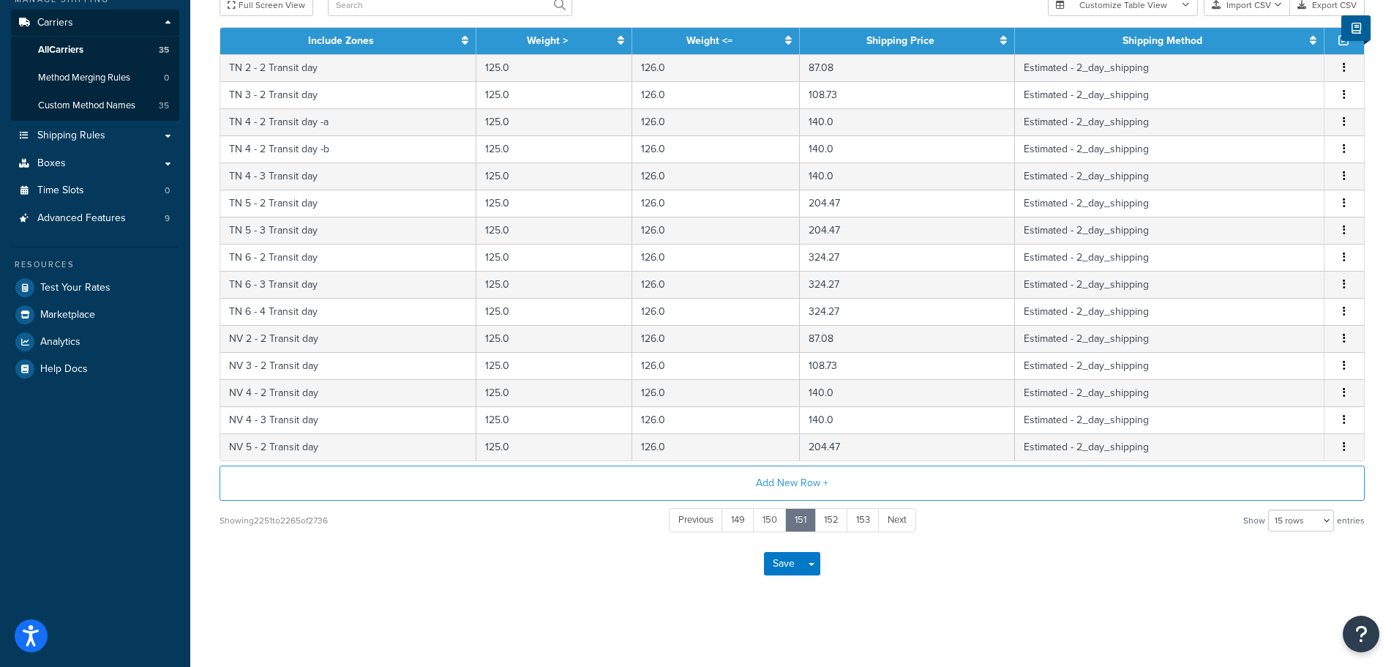
click at [858, 523] on link "153" at bounding box center [863, 520] width 33 height 24
click at [858, 523] on link "155" at bounding box center [863, 520] width 34 height 24
click at [858, 523] on link "157" at bounding box center [864, 520] width 33 height 24
click at [858, 523] on link "159" at bounding box center [865, 520] width 34 height 24
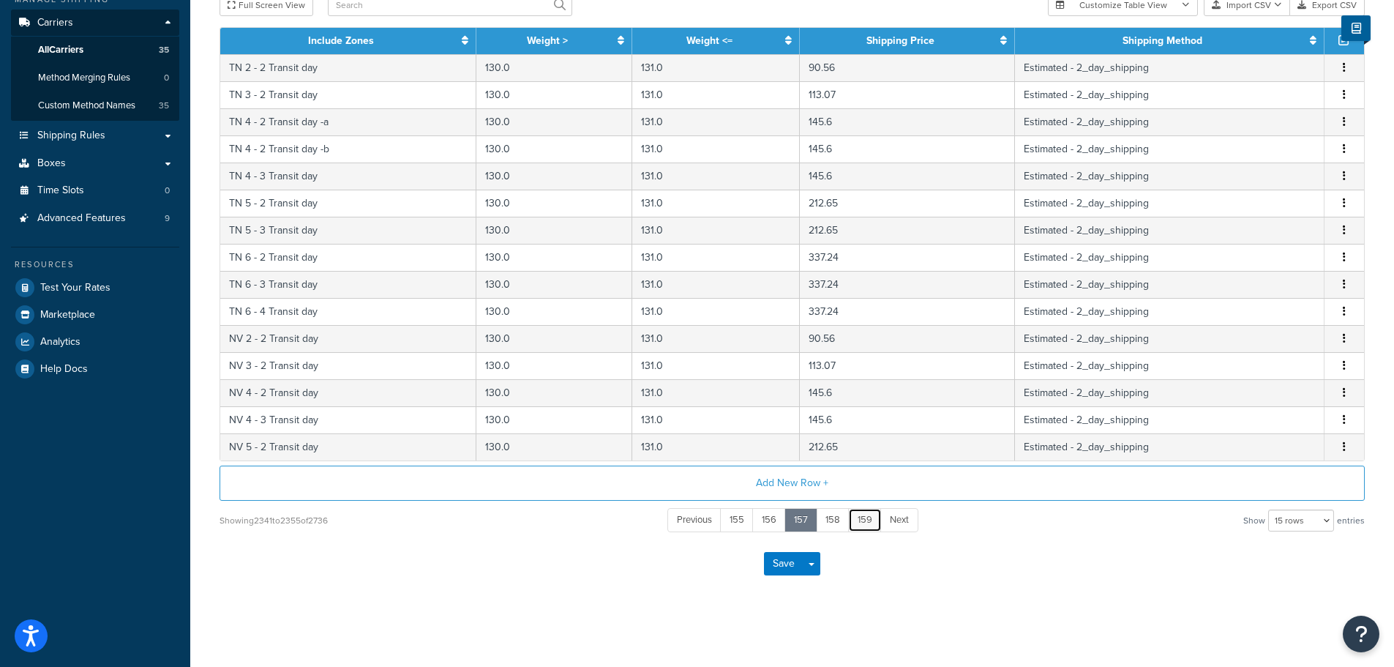
click at [858, 523] on link "159" at bounding box center [865, 520] width 34 height 24
click at [858, 523] on link "161" at bounding box center [865, 520] width 31 height 24
click at [858, 523] on link "163" at bounding box center [863, 520] width 33 height 24
click at [858, 523] on link "165" at bounding box center [863, 520] width 34 height 24
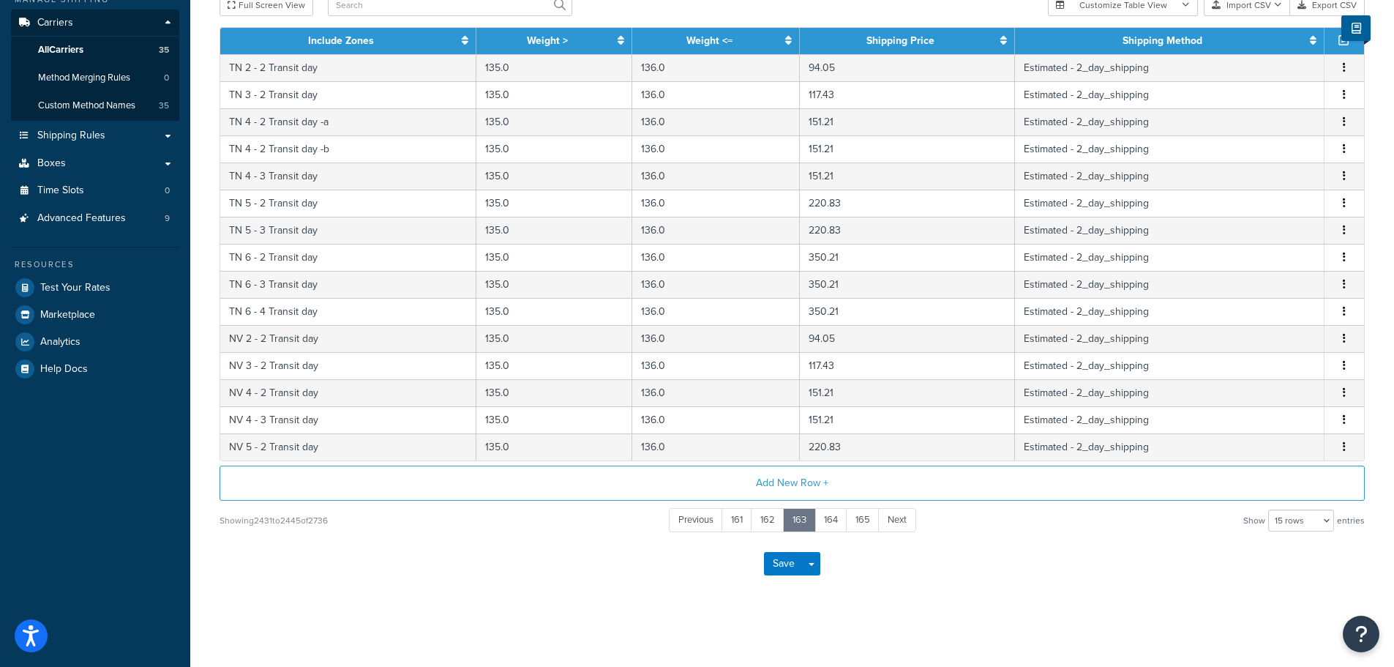
click at [858, 523] on link "165" at bounding box center [863, 520] width 34 height 24
click at [858, 523] on link "167" at bounding box center [864, 520] width 33 height 24
click at [858, 523] on link "169" at bounding box center [865, 520] width 34 height 24
click at [858, 523] on link "171" at bounding box center [865, 520] width 30 height 24
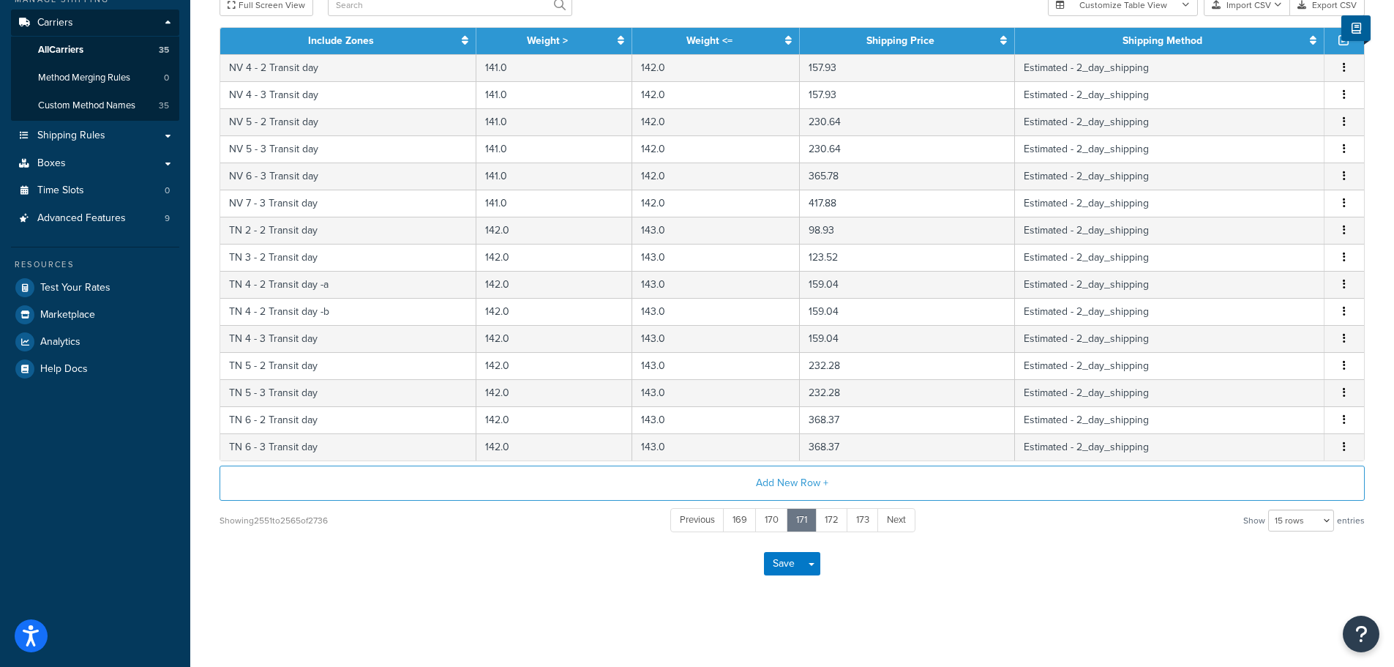
click at [858, 523] on link "173" at bounding box center [863, 520] width 32 height 24
click at [858, 523] on link "175" at bounding box center [861, 520] width 33 height 24
click at [858, 523] on link "177" at bounding box center [863, 520] width 32 height 24
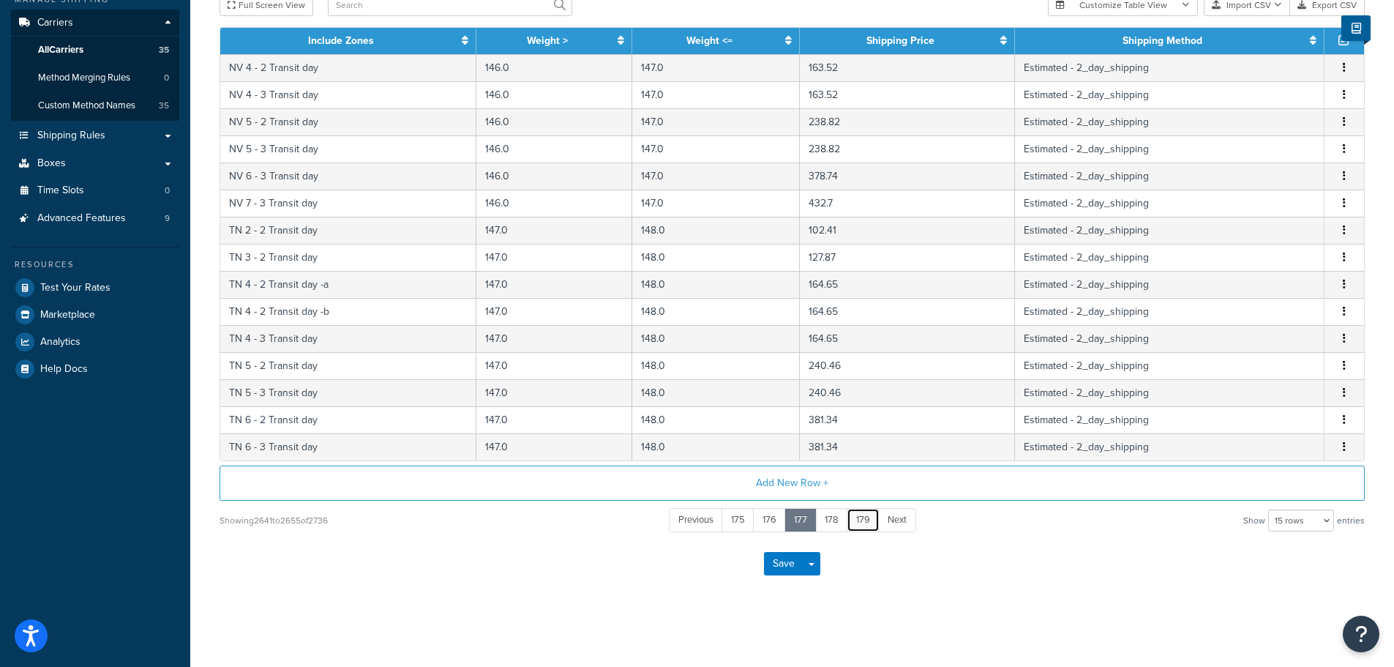
click at [858, 523] on link "179" at bounding box center [863, 520] width 33 height 24
click at [858, 523] on link "181" at bounding box center [863, 520] width 31 height 24
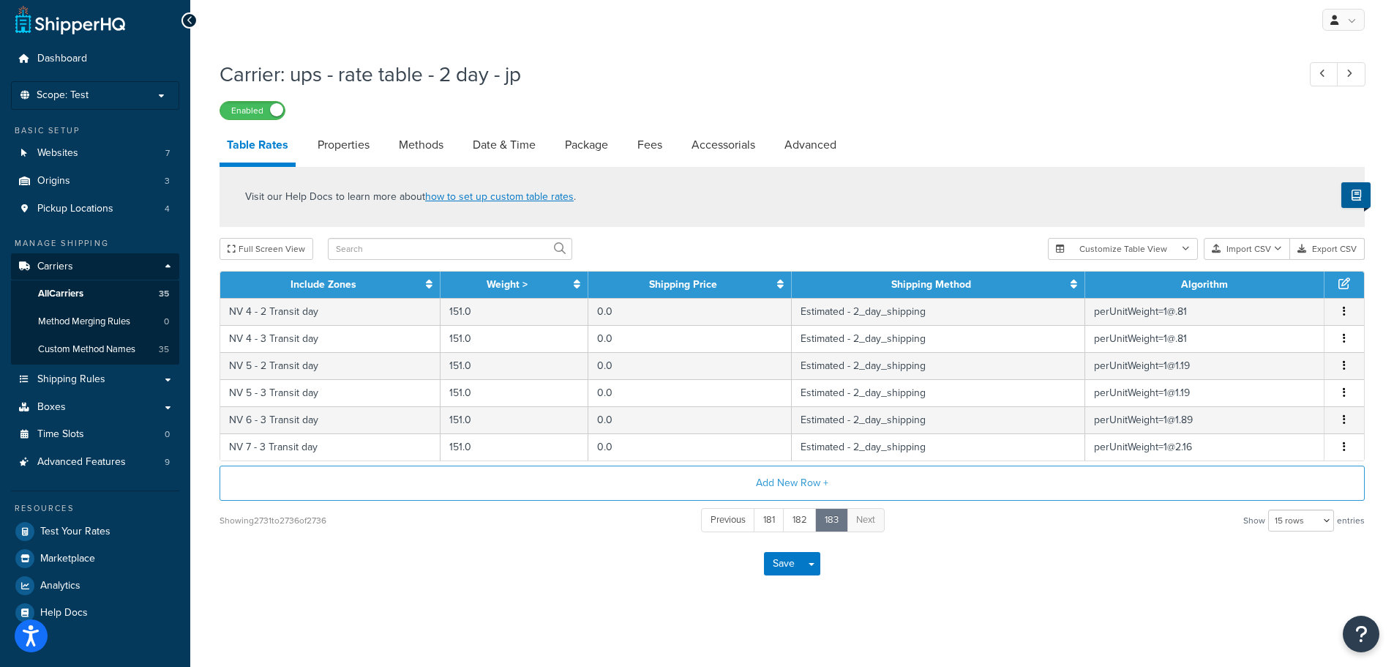
scroll to position [8, 0]
click at [858, 523] on span "Next" at bounding box center [865, 519] width 19 height 14
click at [1277, 244] on icon "button" at bounding box center [1278, 248] width 8 height 9
